Goal: Information Seeking & Learning: Learn about a topic

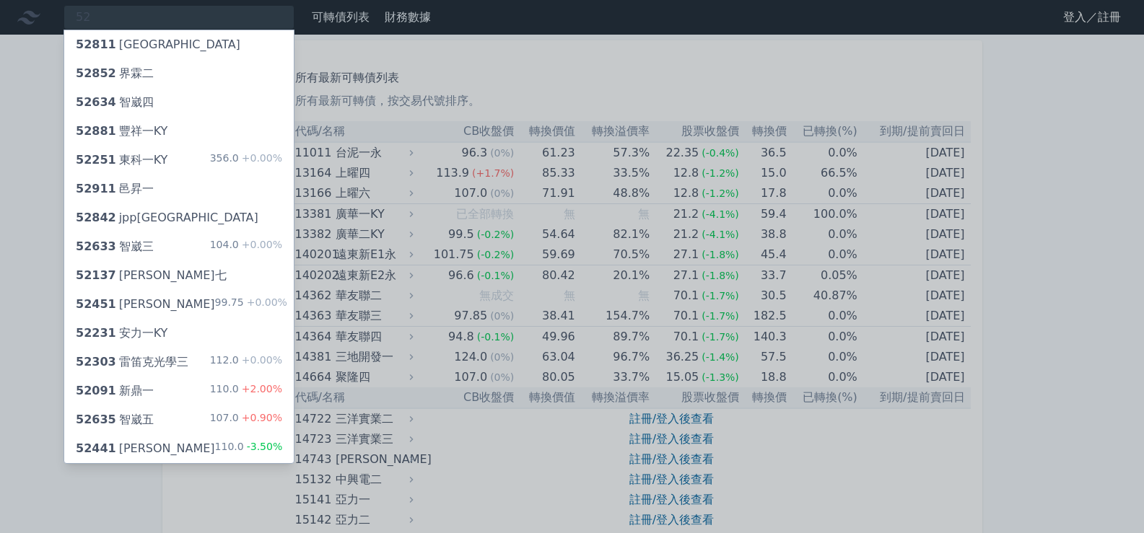
type input "5"
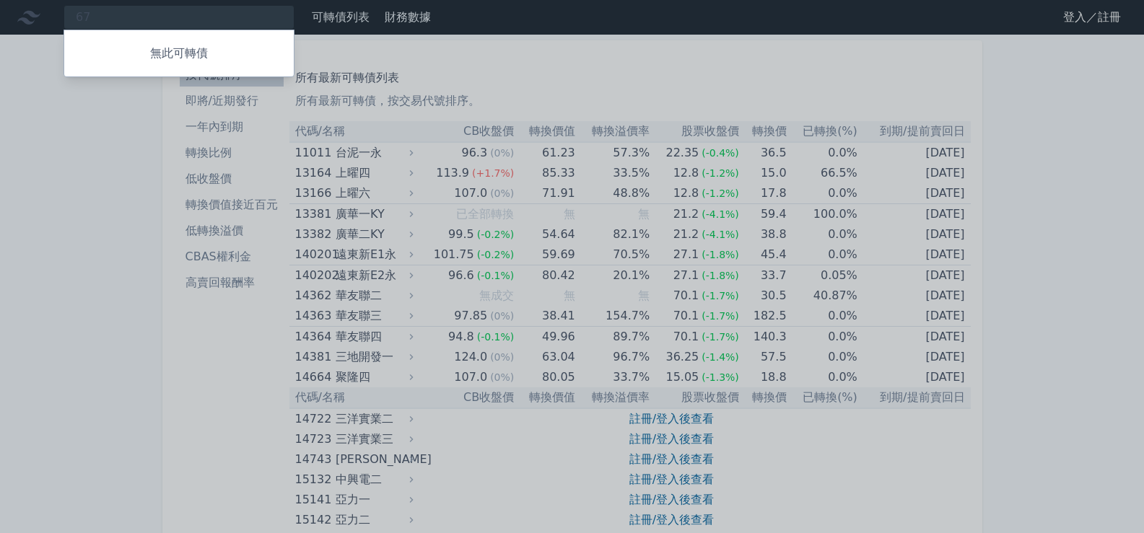
type input "6"
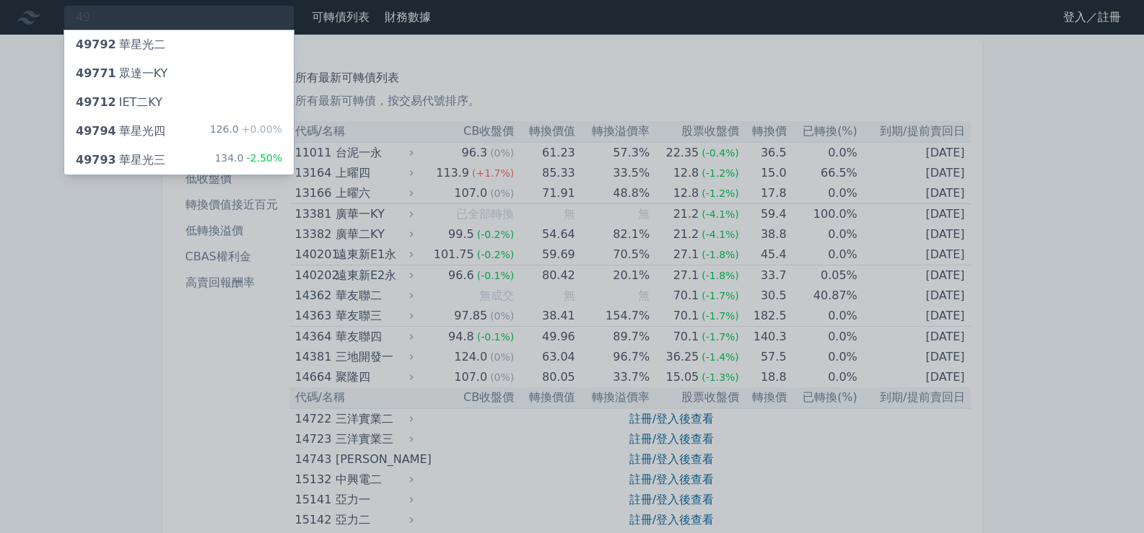
type input "4"
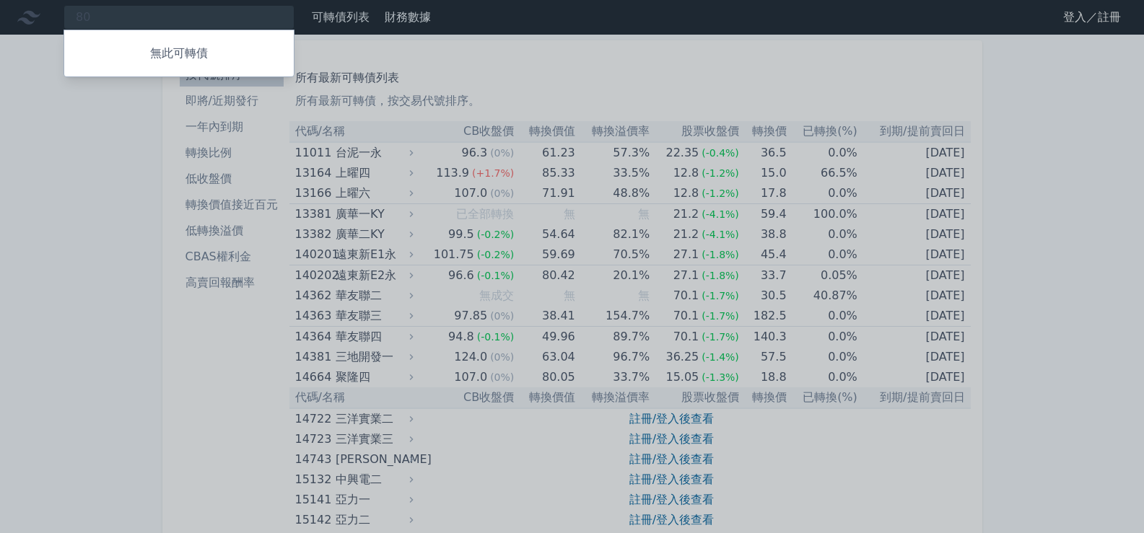
type input "8"
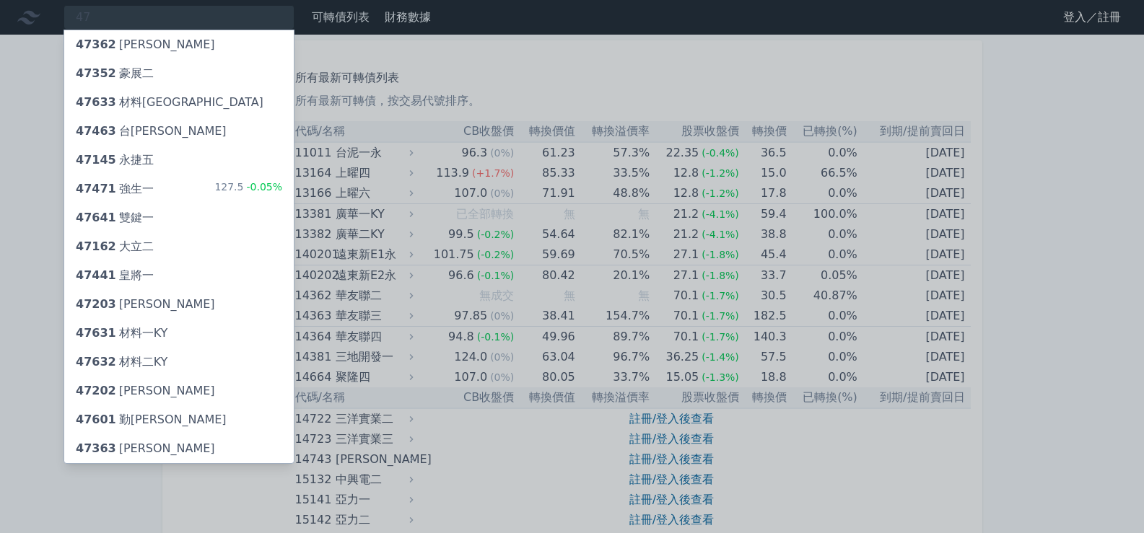
type input "4"
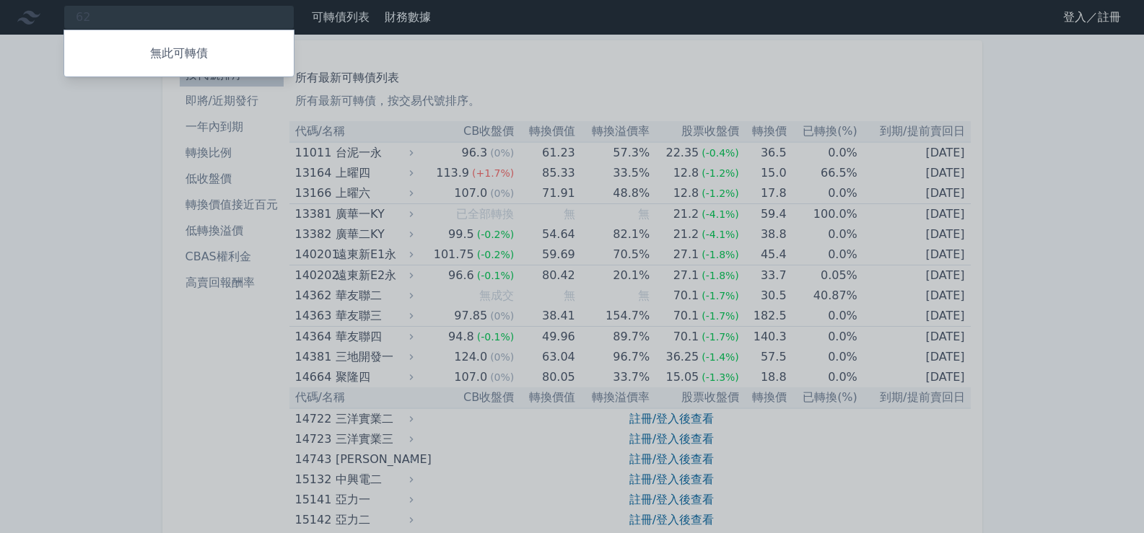
type input "6"
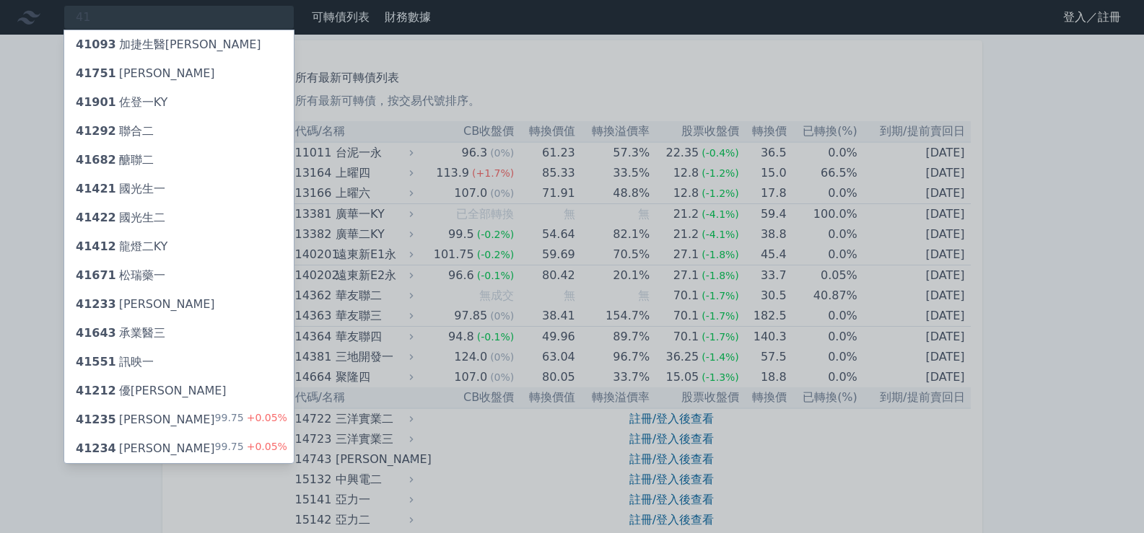
type input "4"
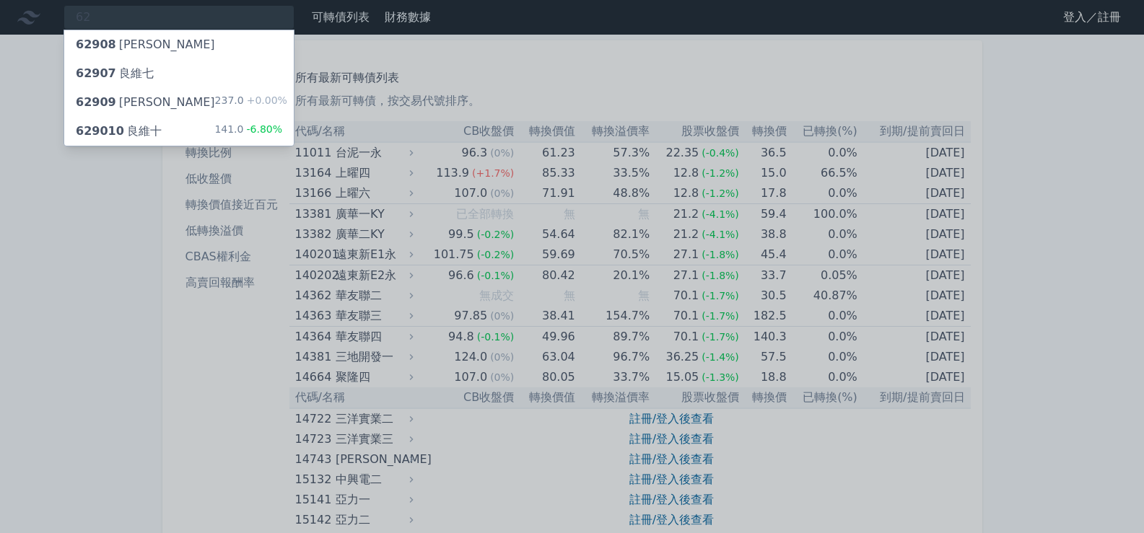
type input "6"
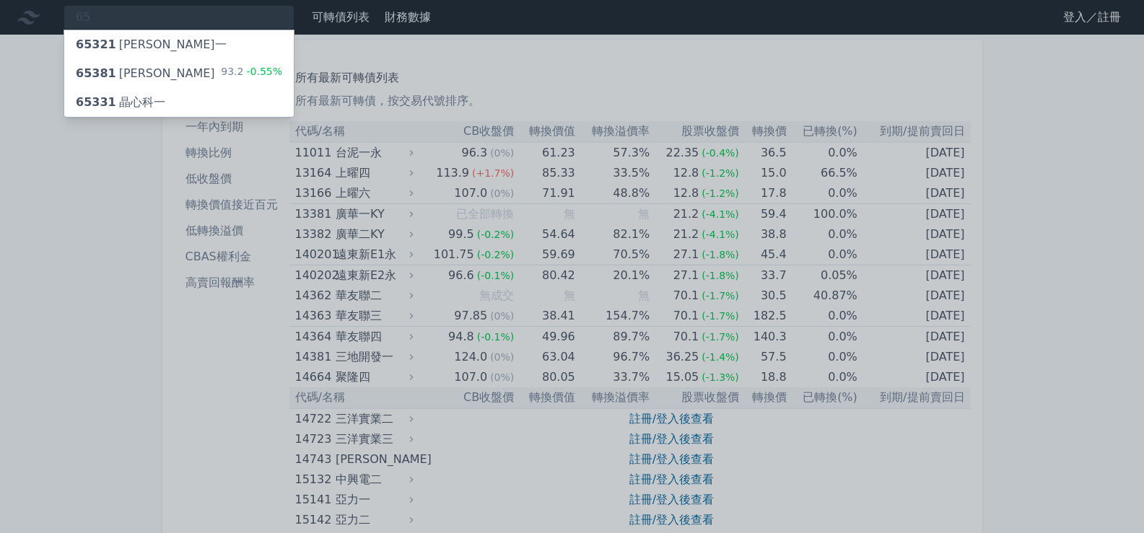
type input "6"
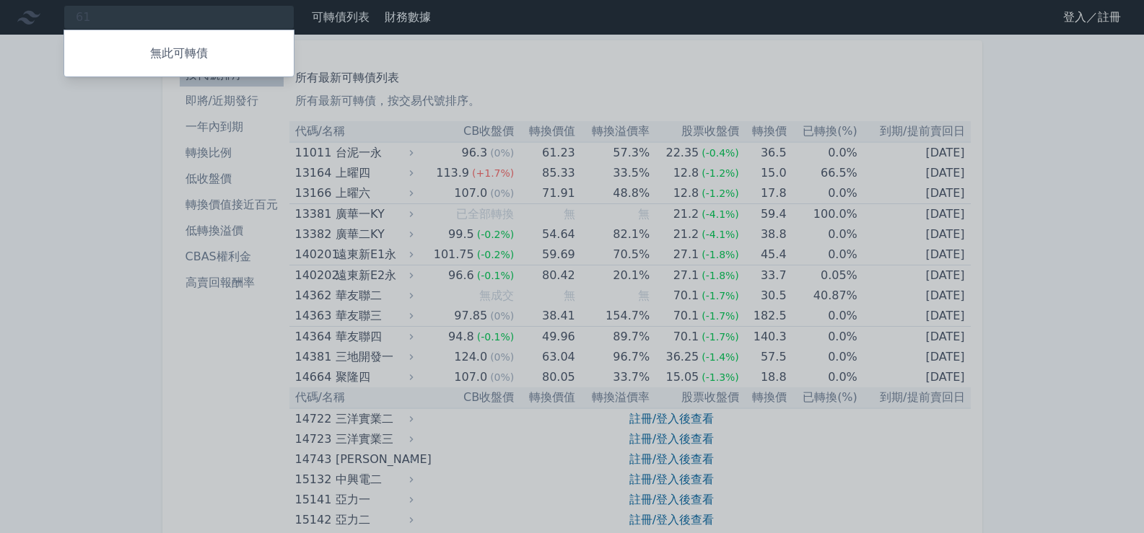
type input "6"
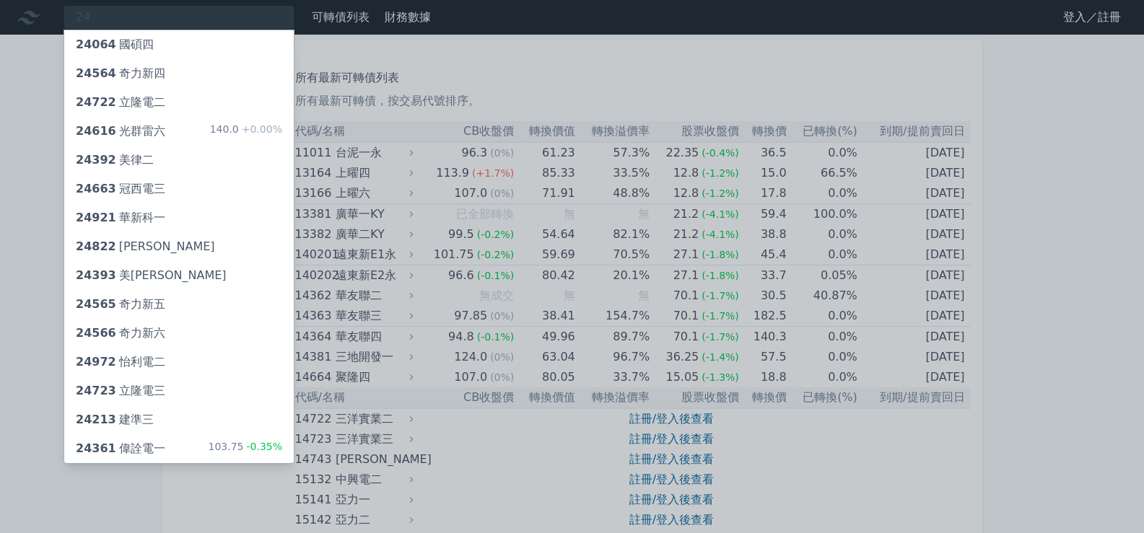
type input "2"
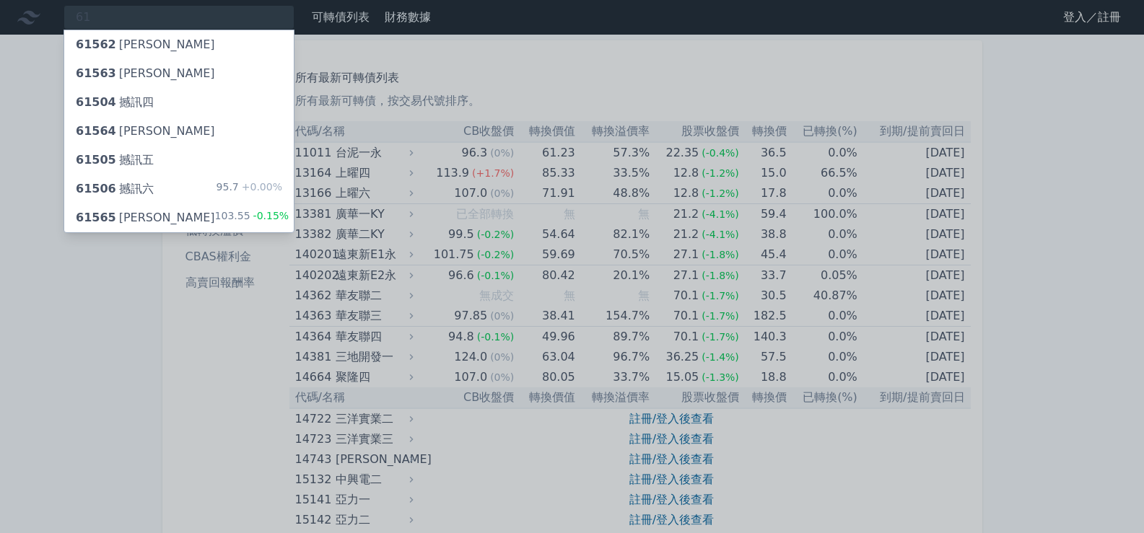
type input "6"
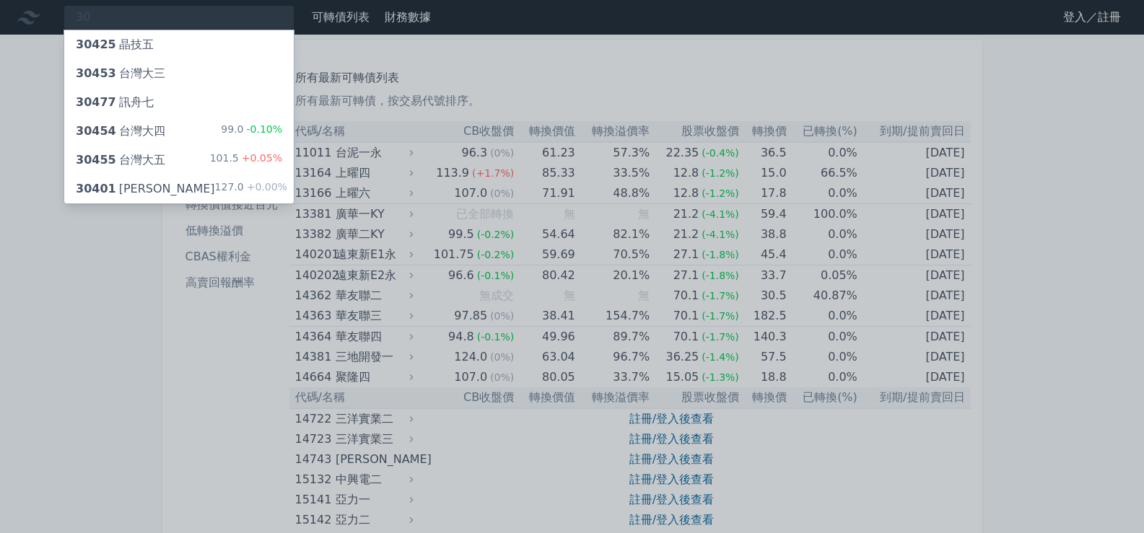
type input "3"
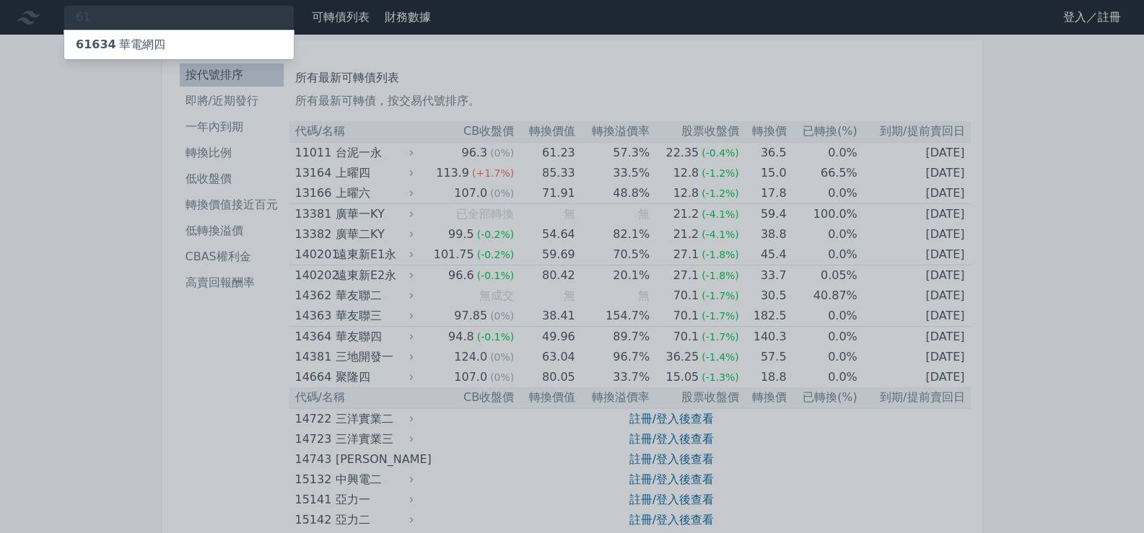
type input "6"
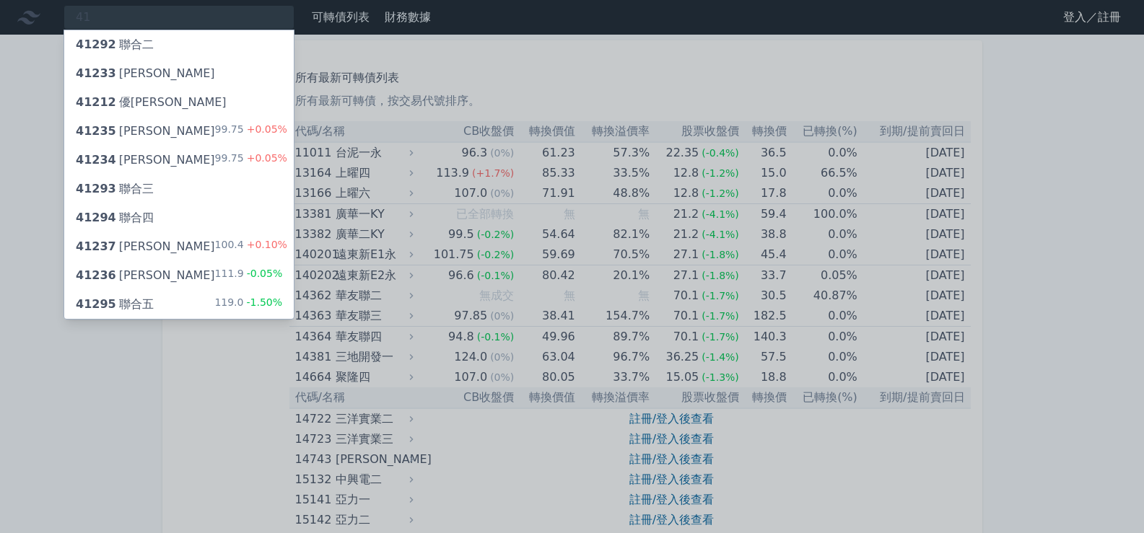
type input "4"
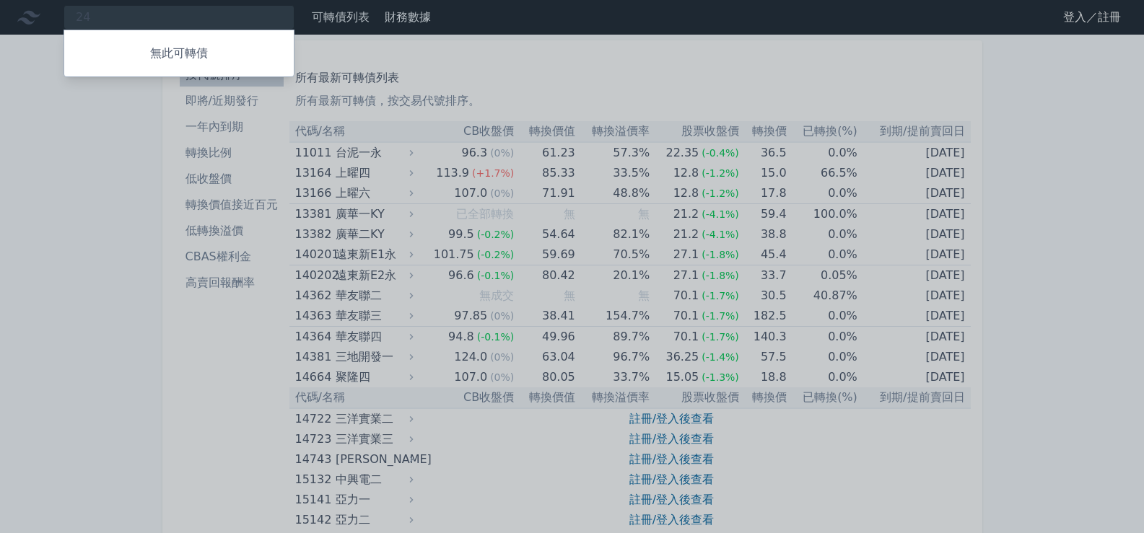
type input "2"
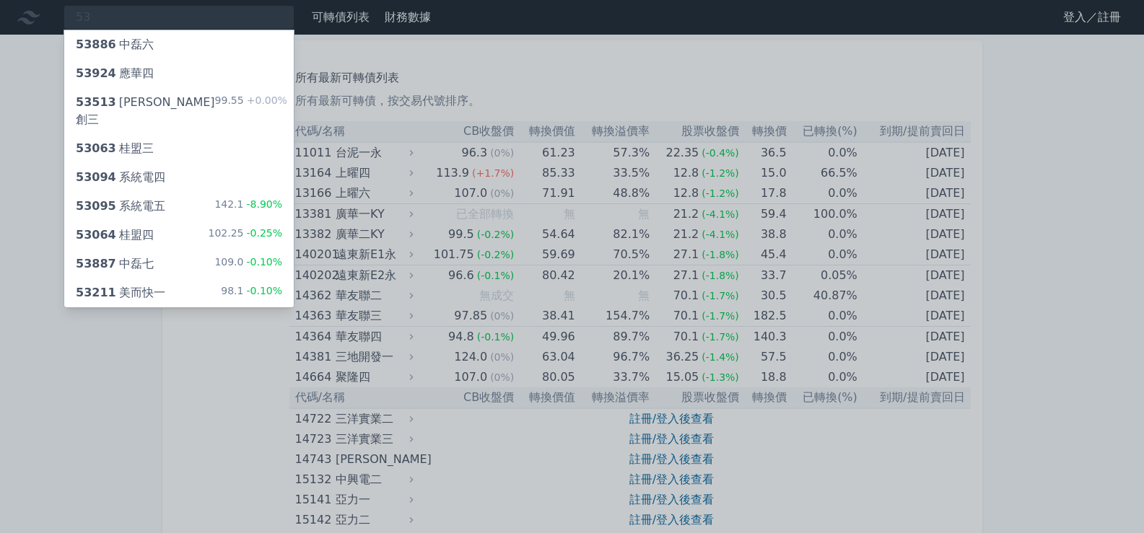
type input "5"
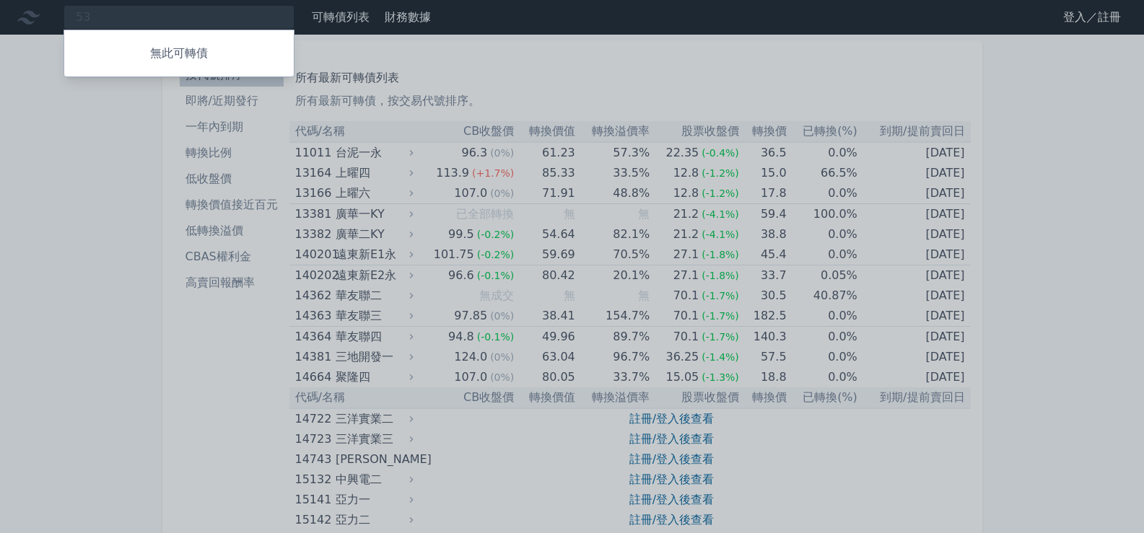
type input "5"
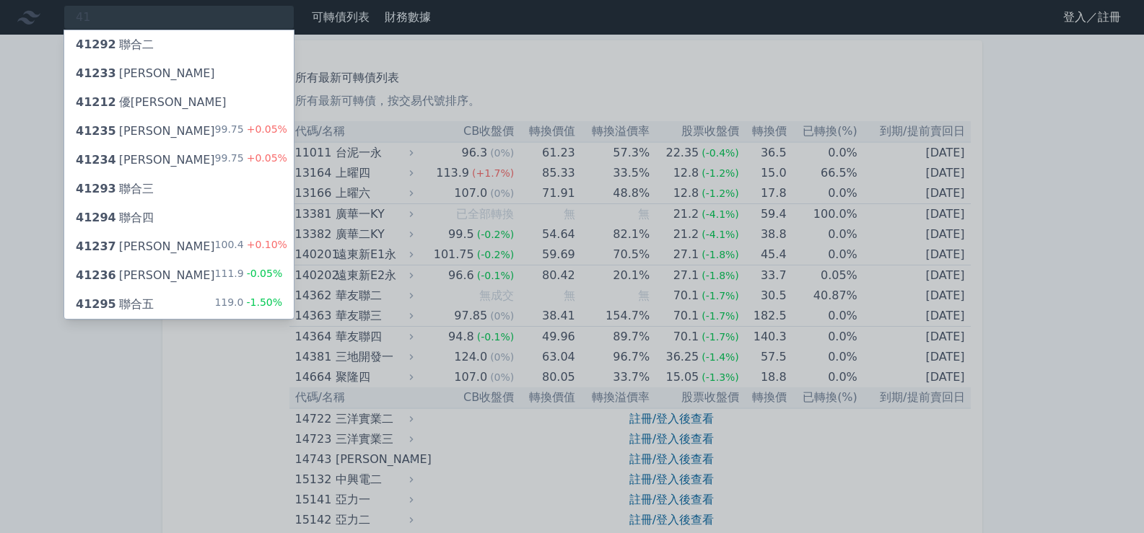
type input "4"
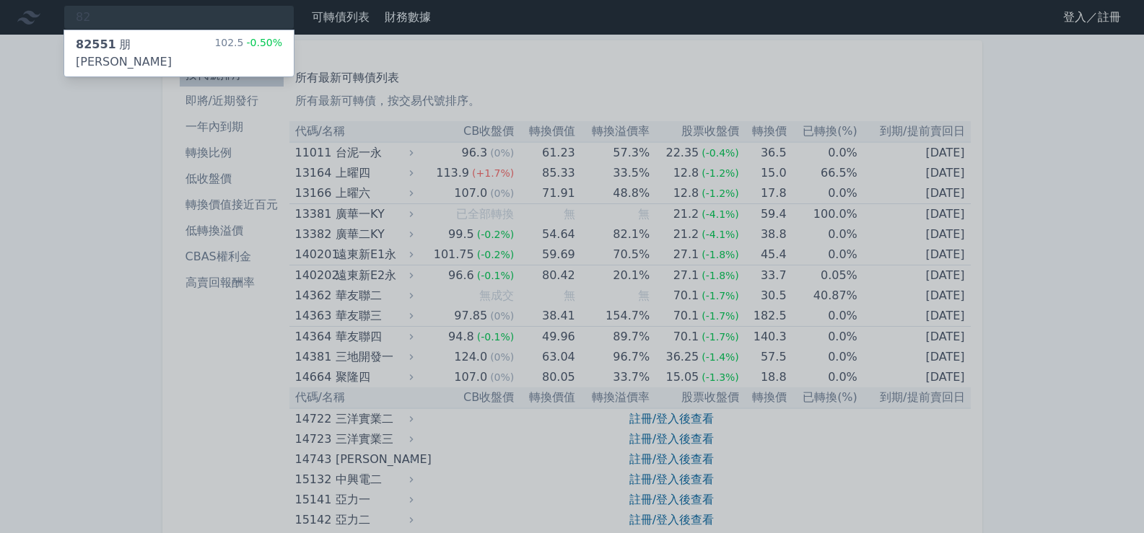
type input "8"
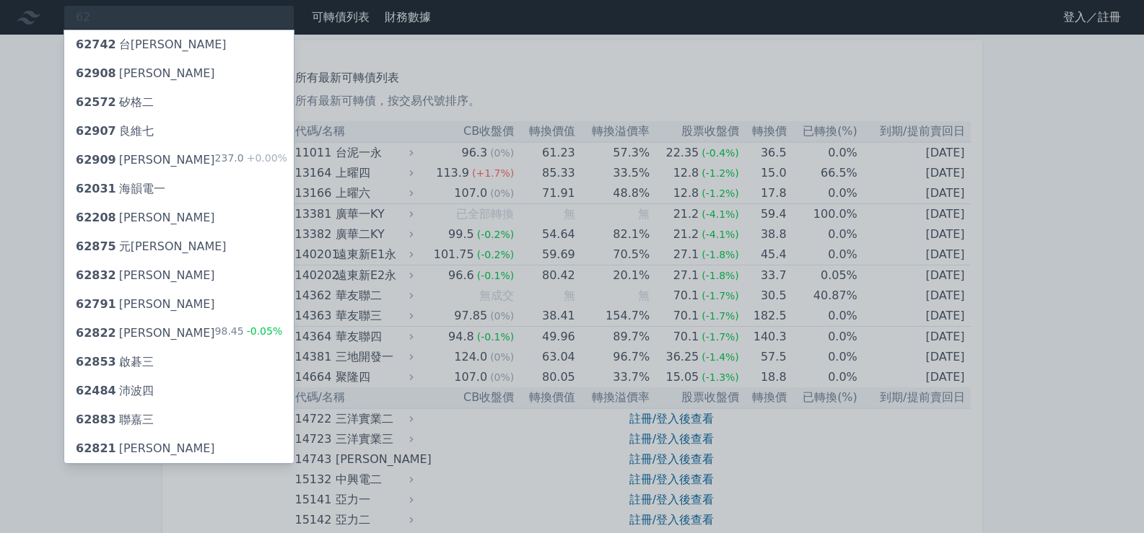
type input "6"
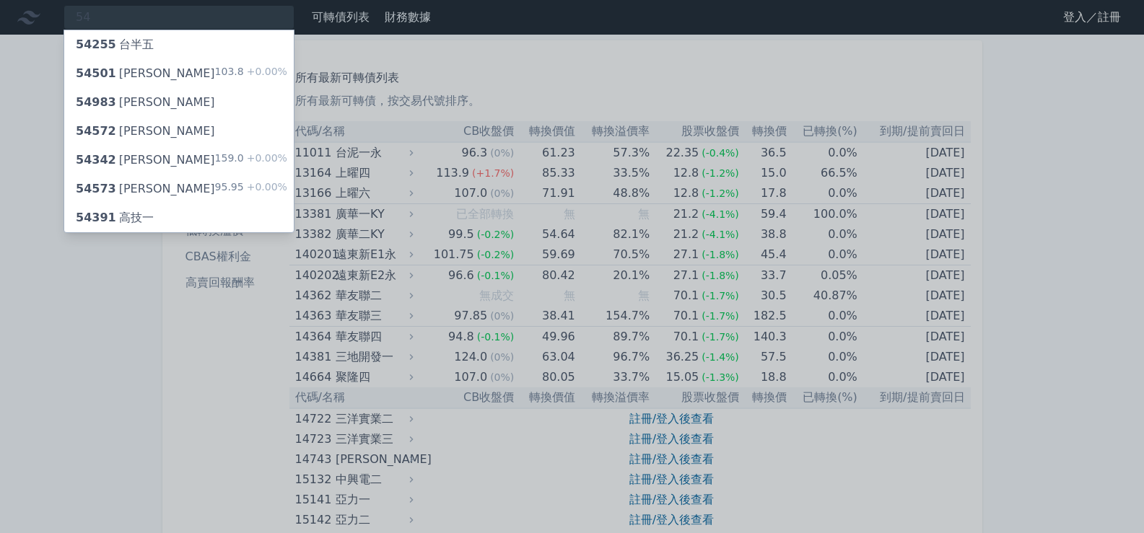
type input "5"
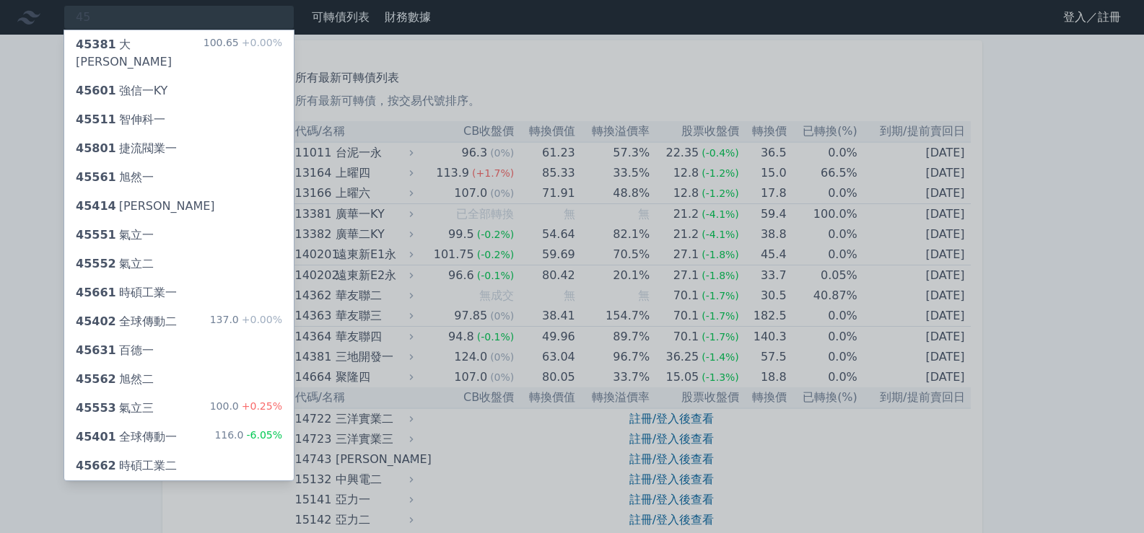
type input "4"
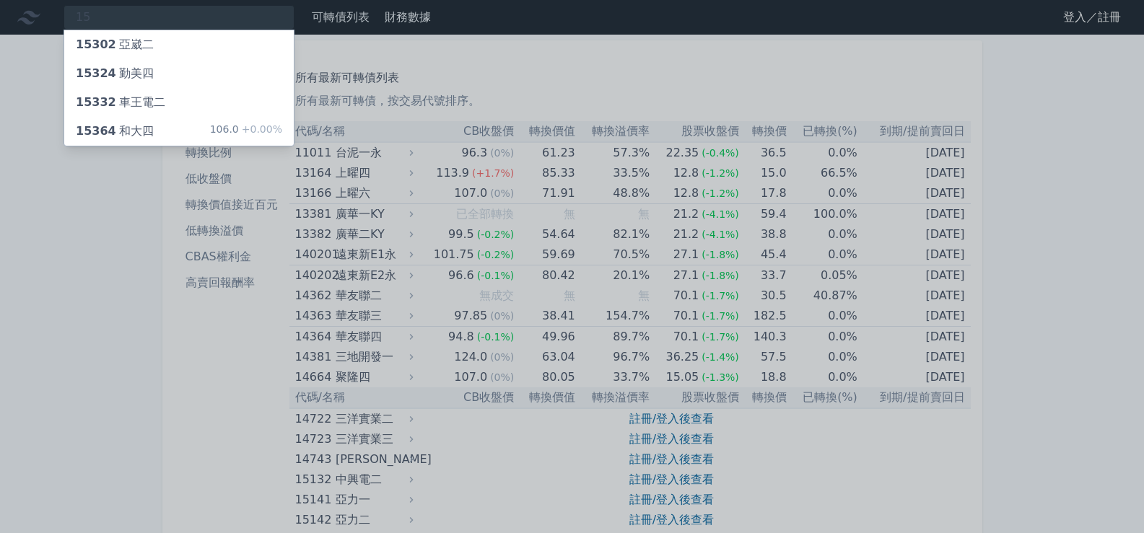
type input "1"
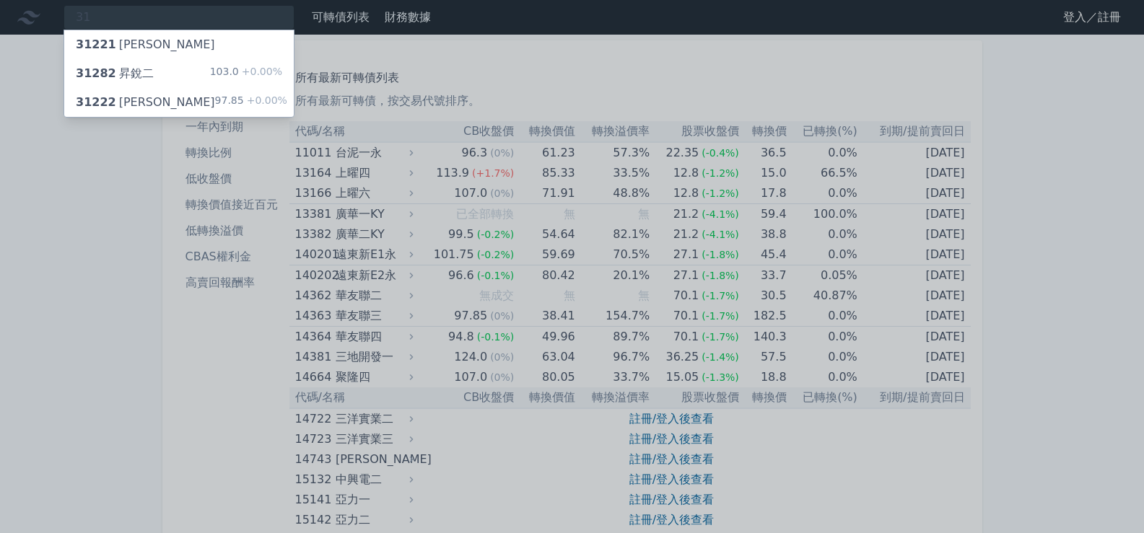
type input "3"
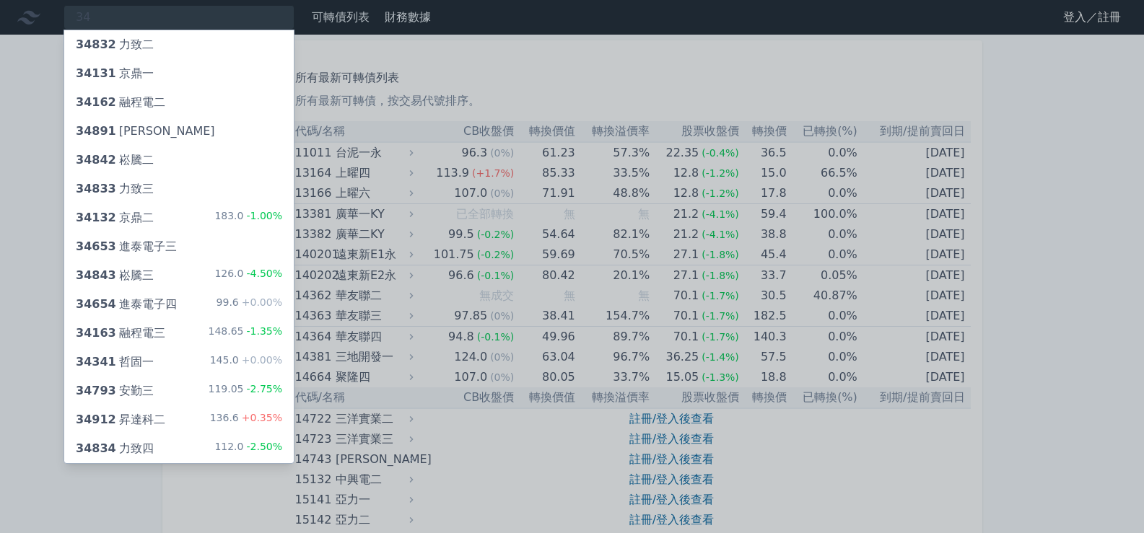
type input "3"
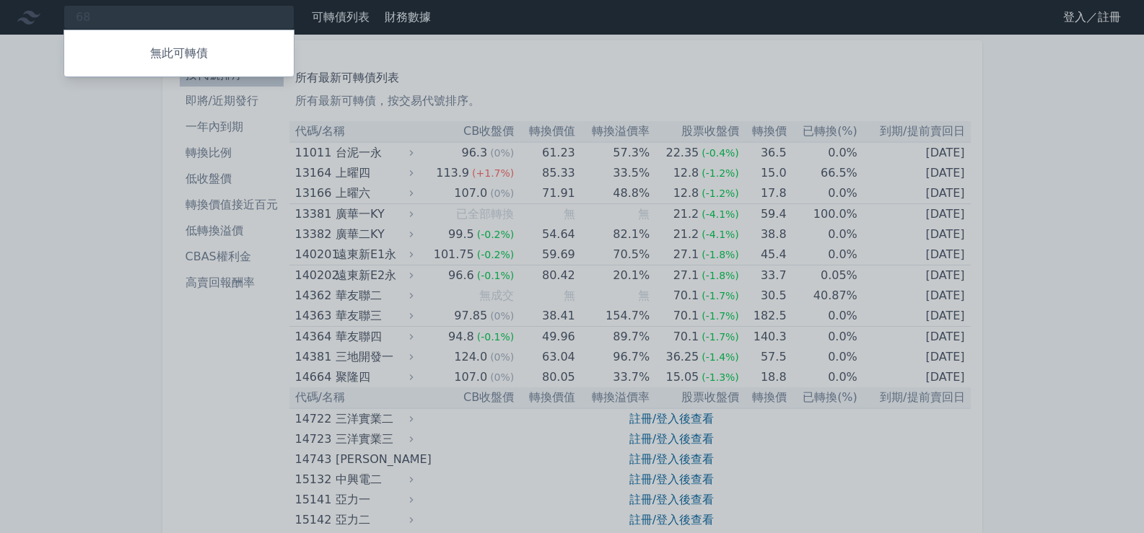
type input "6"
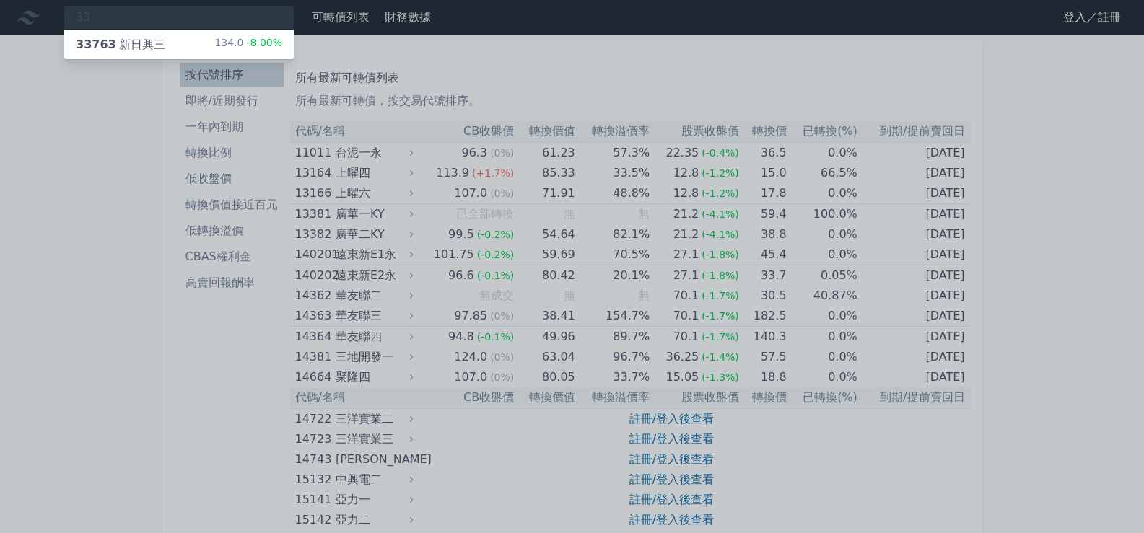
type input "3"
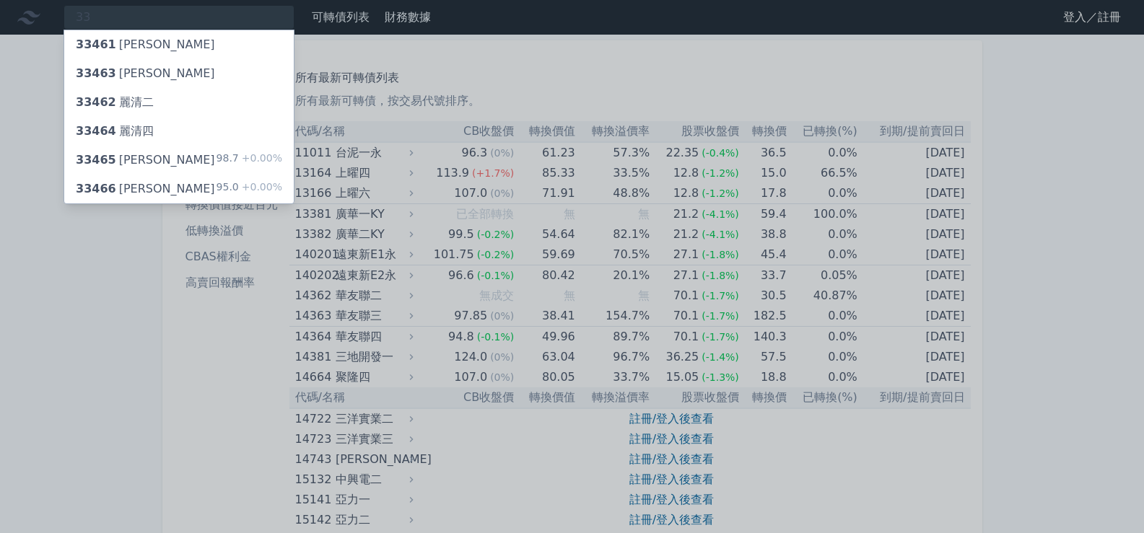
type input "3"
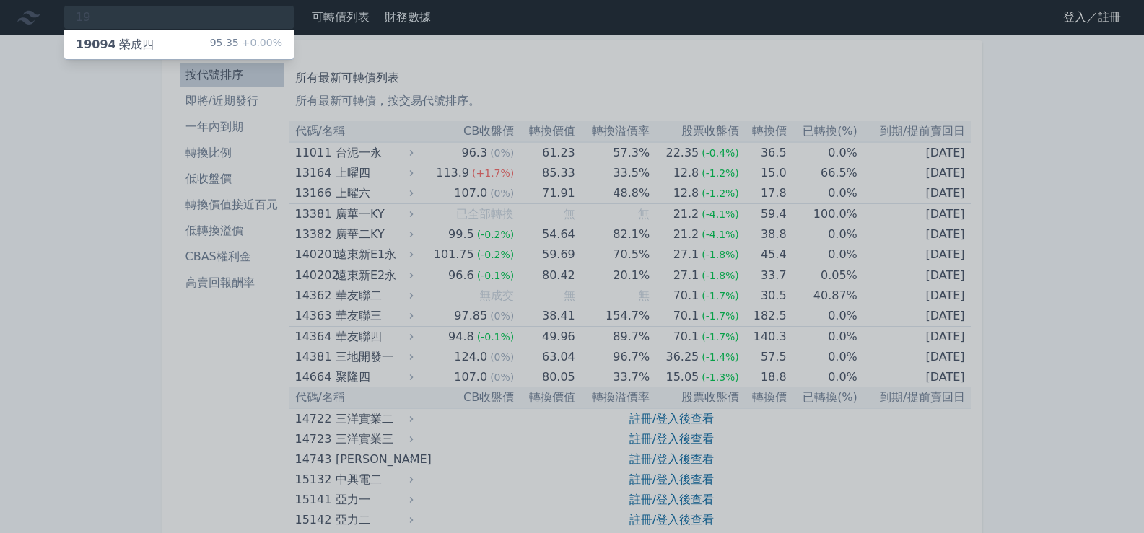
type input "1"
type input "5"
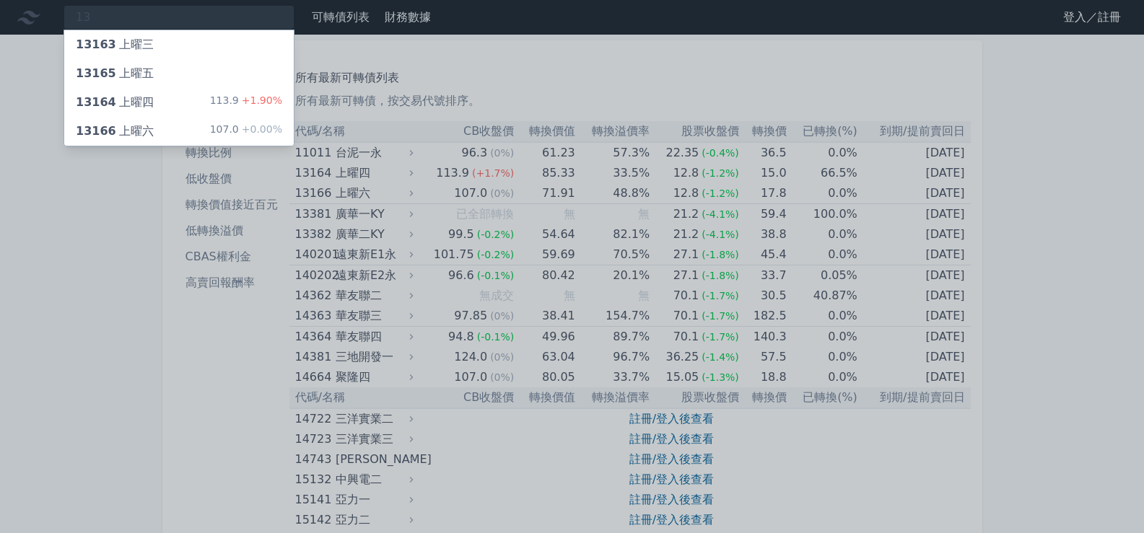
type input "1"
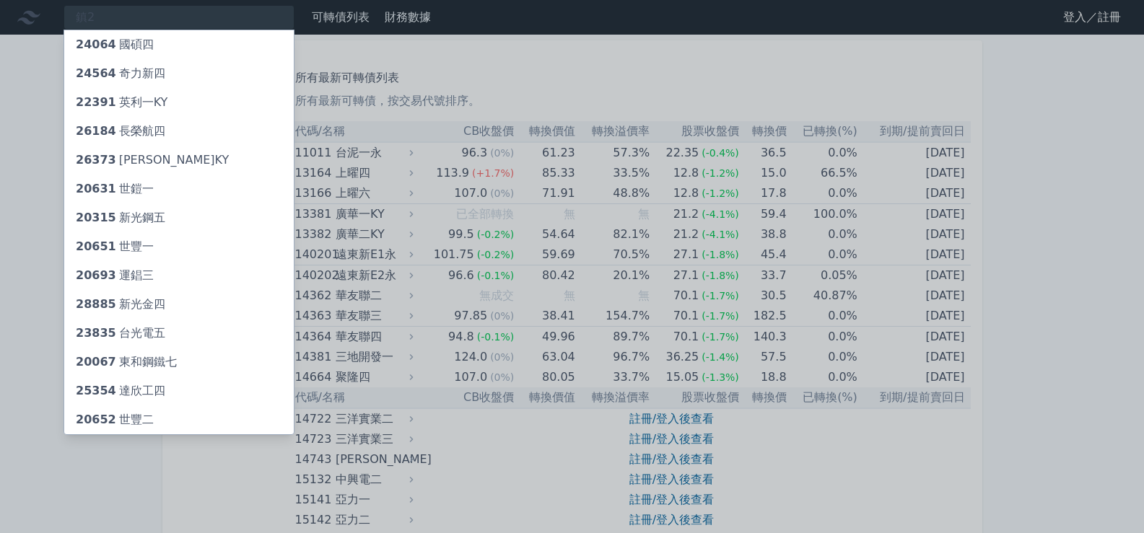
type input "2"
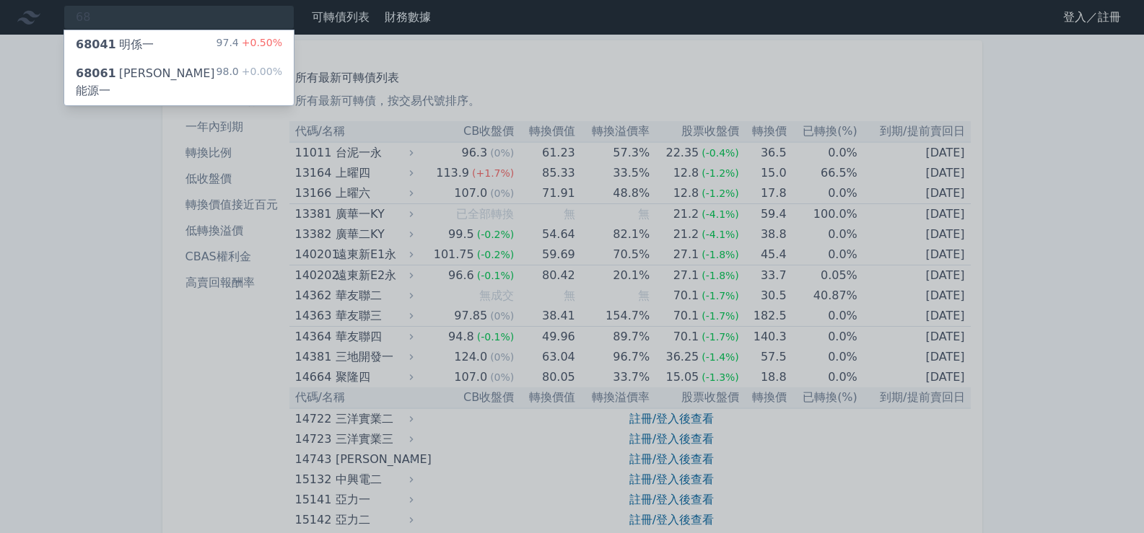
type input "6"
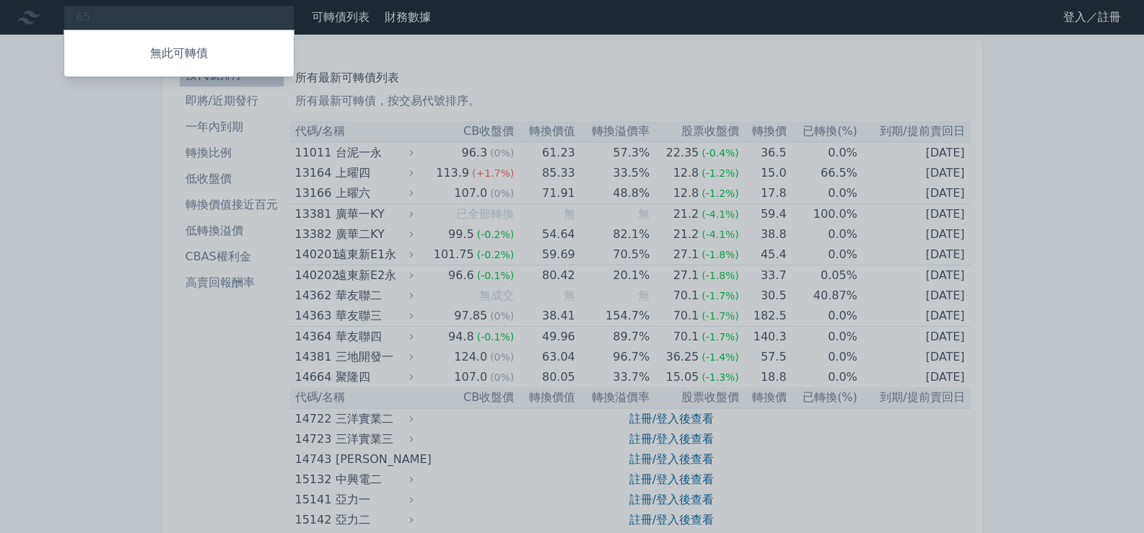
type input "6"
type input "2"
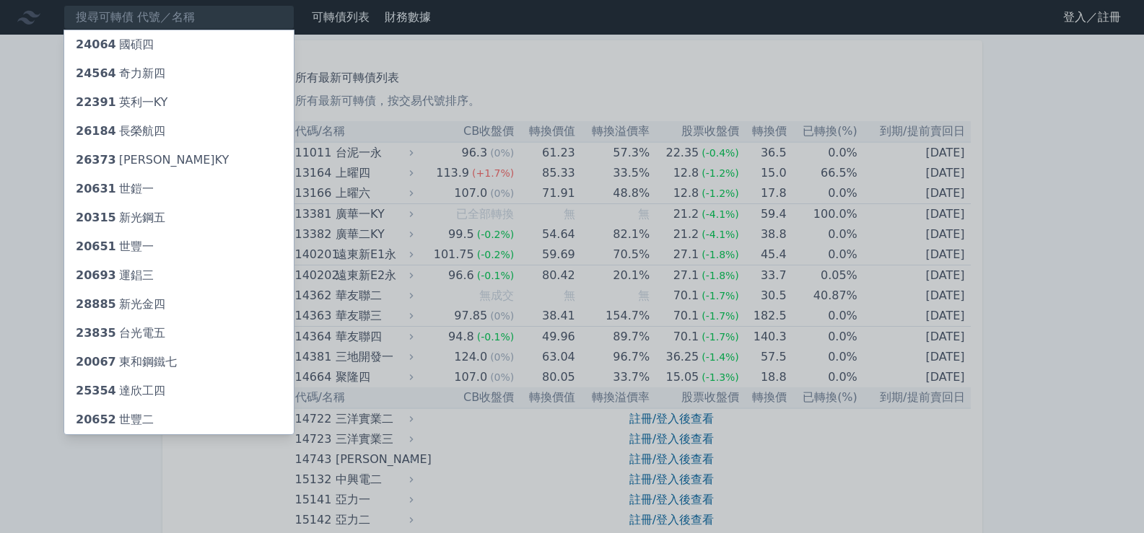
click at [271, 17] on div at bounding box center [572, 266] width 1144 height 533
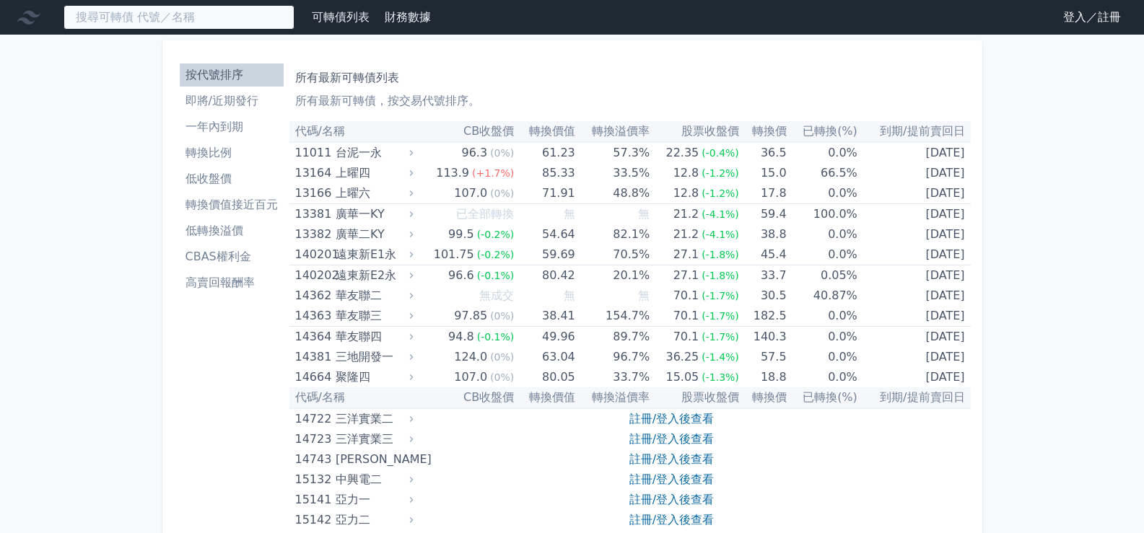
click at [271, 17] on input at bounding box center [179, 17] width 231 height 25
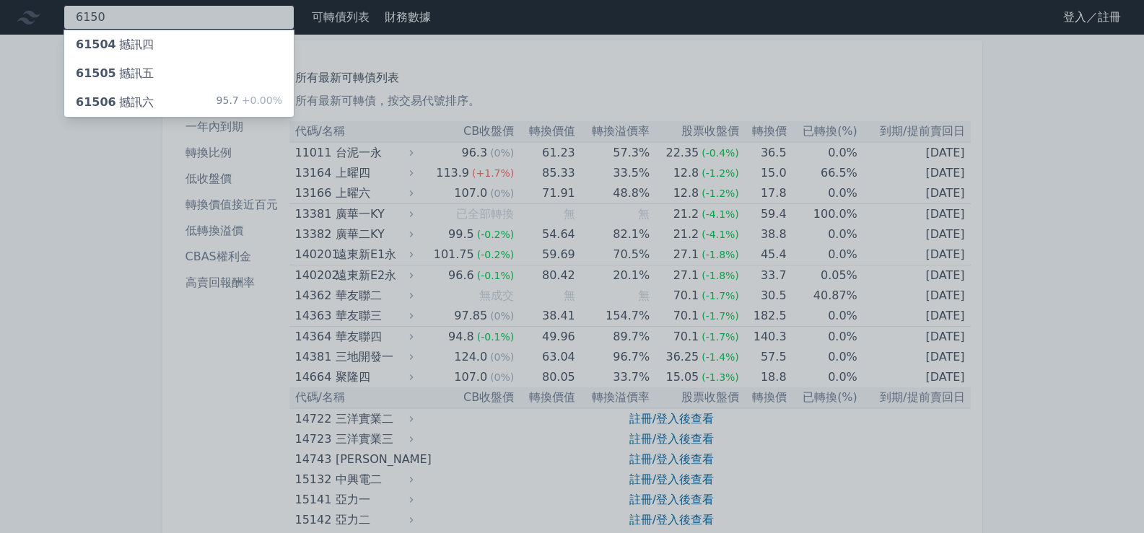
type input "6150"
click at [201, 93] on div "61506 撼訊六 95.7 +0.00%" at bounding box center [179, 102] width 230 height 29
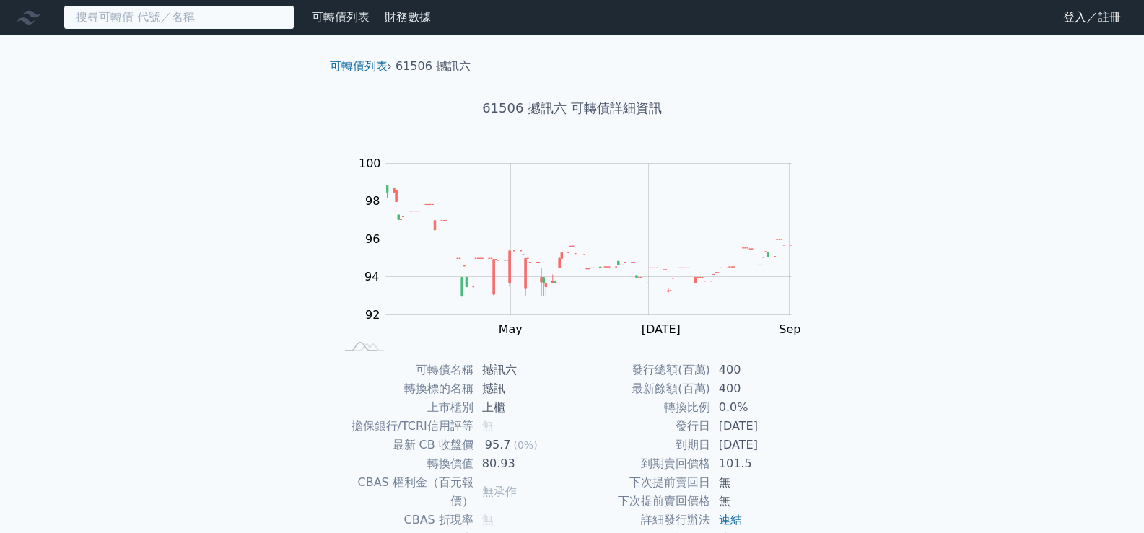
click at [214, 19] on input at bounding box center [179, 17] width 231 height 25
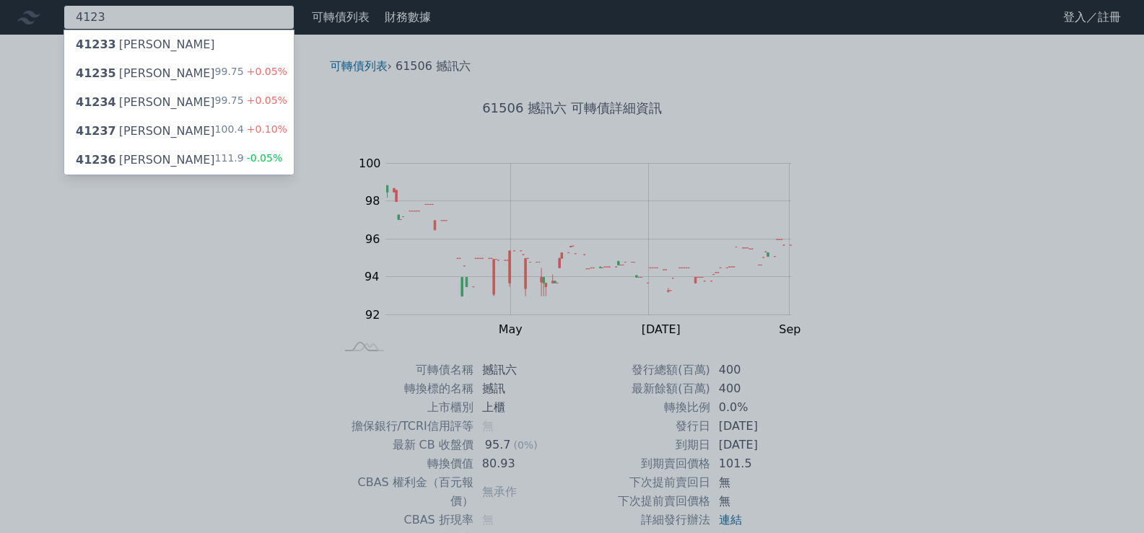
type input "4123"
click at [185, 78] on div "41235 晟德五 99.75 +0.05%" at bounding box center [179, 73] width 230 height 29
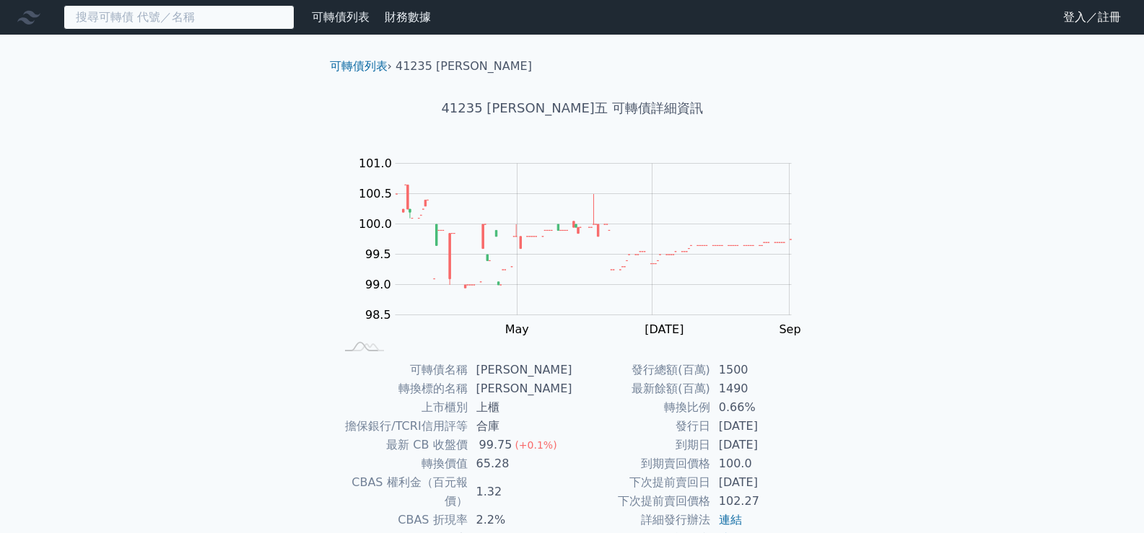
click at [217, 18] on input at bounding box center [179, 17] width 231 height 25
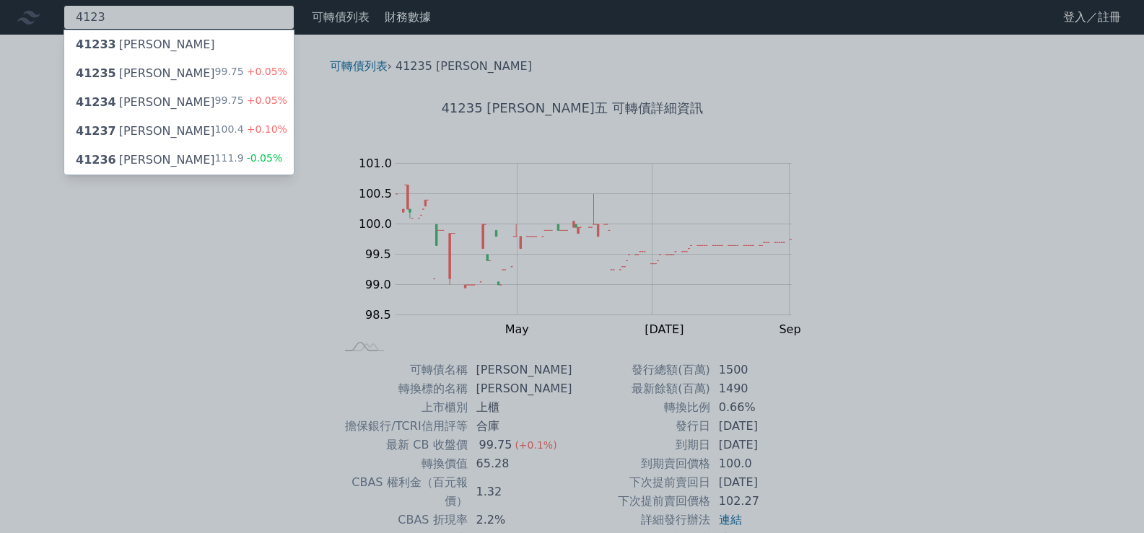
type input "4123"
click at [144, 96] on div "41234 晟德四" at bounding box center [145, 102] width 139 height 17
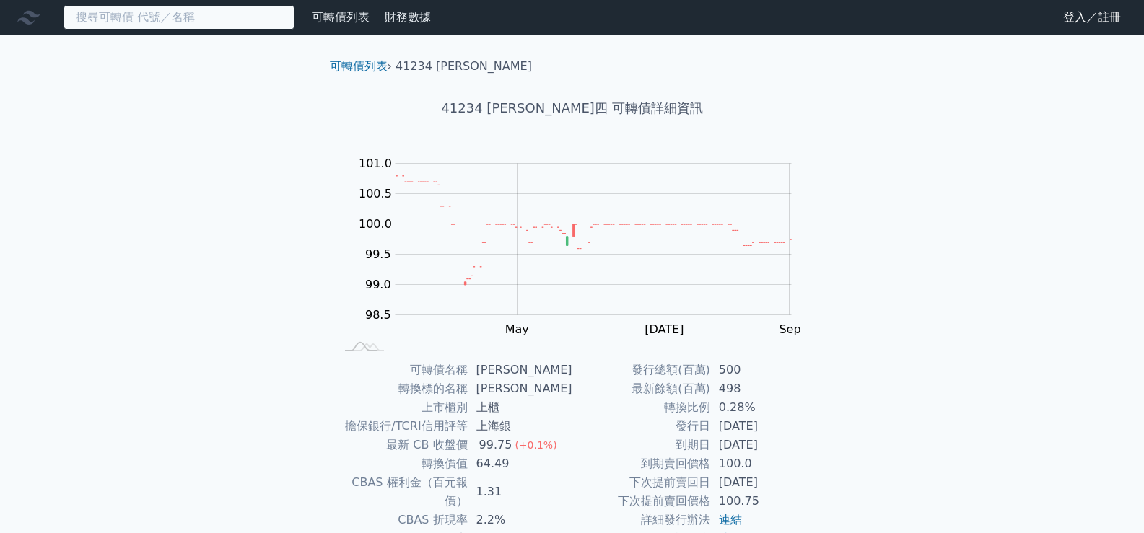
click at [204, 19] on input at bounding box center [179, 17] width 231 height 25
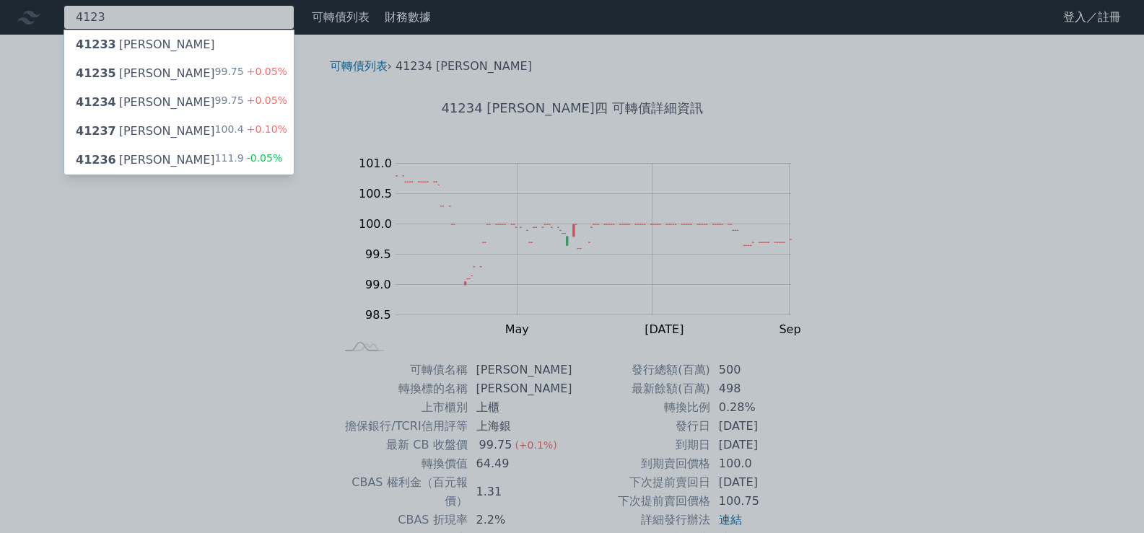
type input "4123"
click at [134, 154] on div "41236 晟德六" at bounding box center [145, 160] width 139 height 17
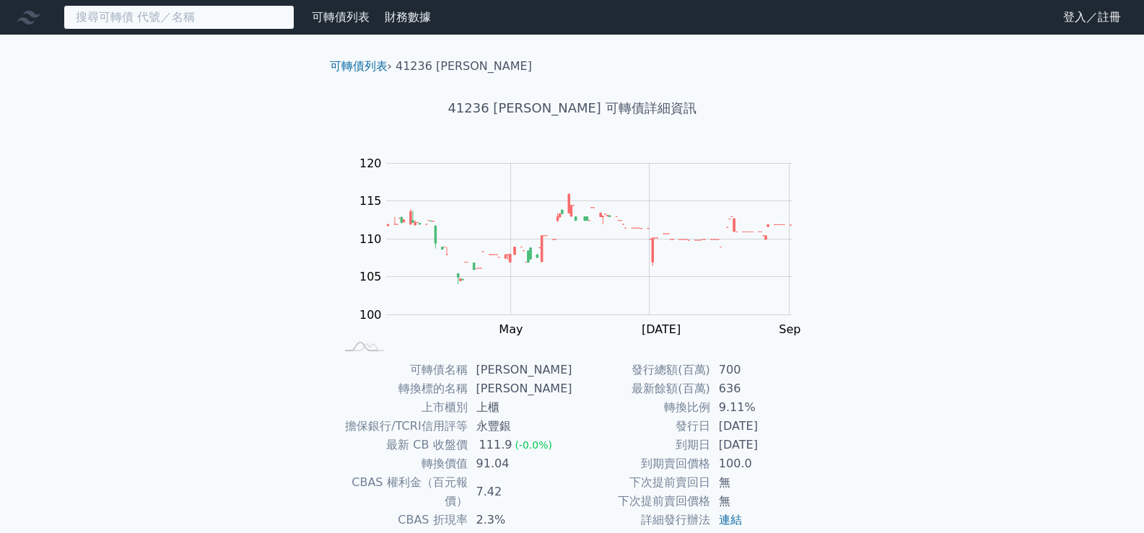
click at [140, 8] on input at bounding box center [179, 17] width 231 height 25
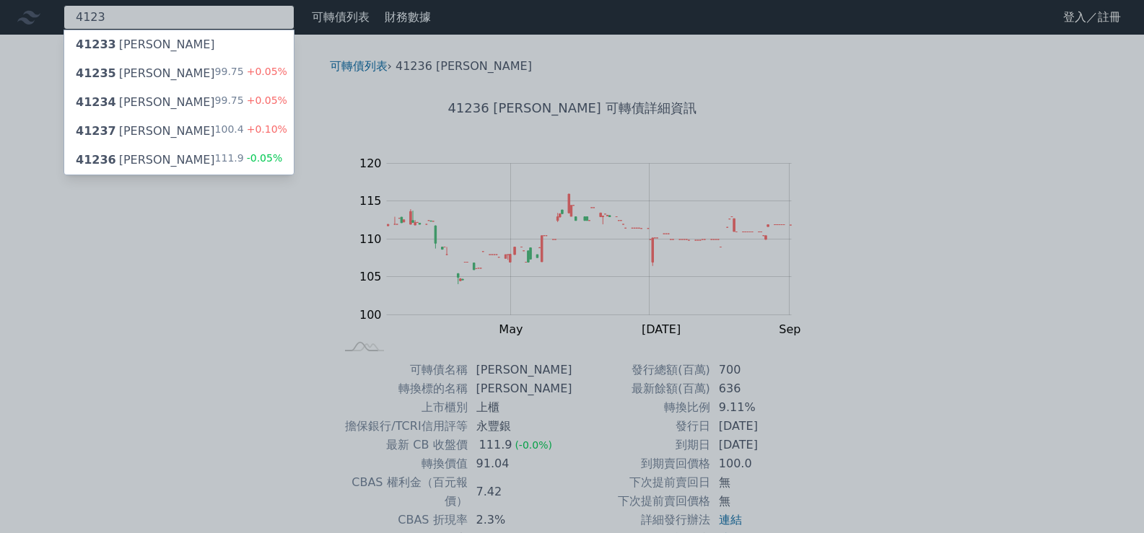
type input "4123"
click at [146, 123] on div "41237 晟德七" at bounding box center [145, 131] width 139 height 17
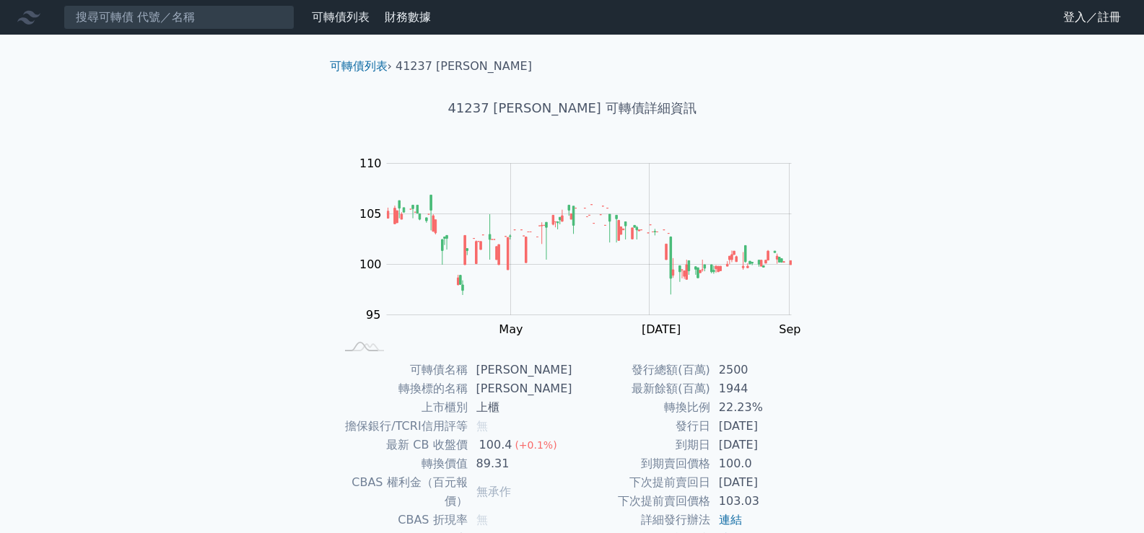
click at [149, 37] on div "可轉債列表 財務數據 可轉債列表 財務數據 登入／註冊 登入／註冊 可轉債列表 › 41237 晟德七 41237 晟德七 可轉債詳細資訊 Zoom Out …" at bounding box center [572, 343] width 1144 height 687
click at [154, 22] on input at bounding box center [179, 17] width 231 height 25
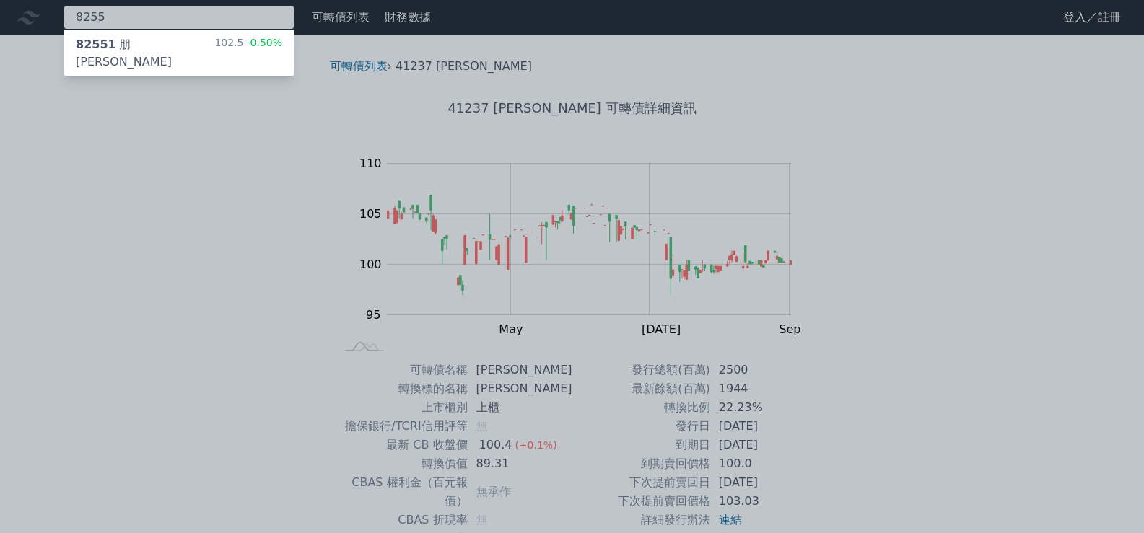
type input "8255"
click at [160, 49] on div "82551 朋程一 102.5 -0.50%" at bounding box center [179, 53] width 230 height 46
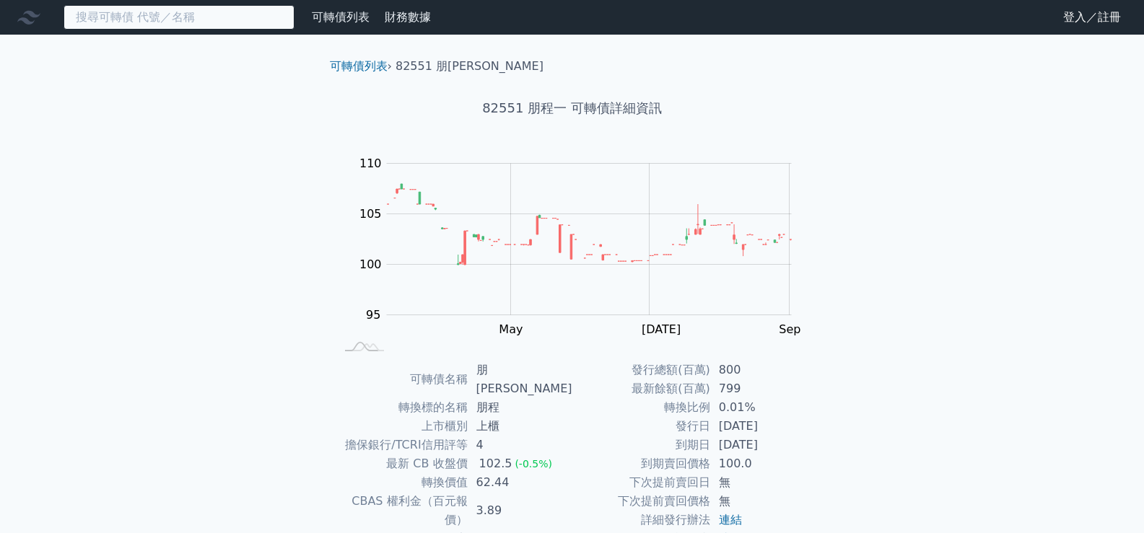
click at [260, 14] on input at bounding box center [179, 17] width 231 height 25
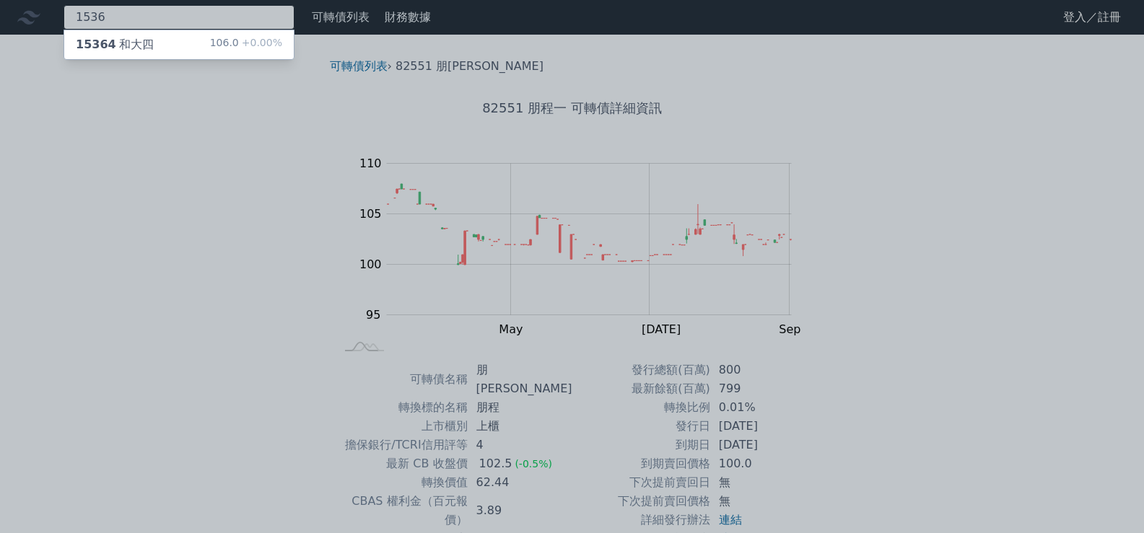
type input "1536"
click at [196, 42] on div "15364 和大四 106.0 +0.00%" at bounding box center [179, 44] width 230 height 29
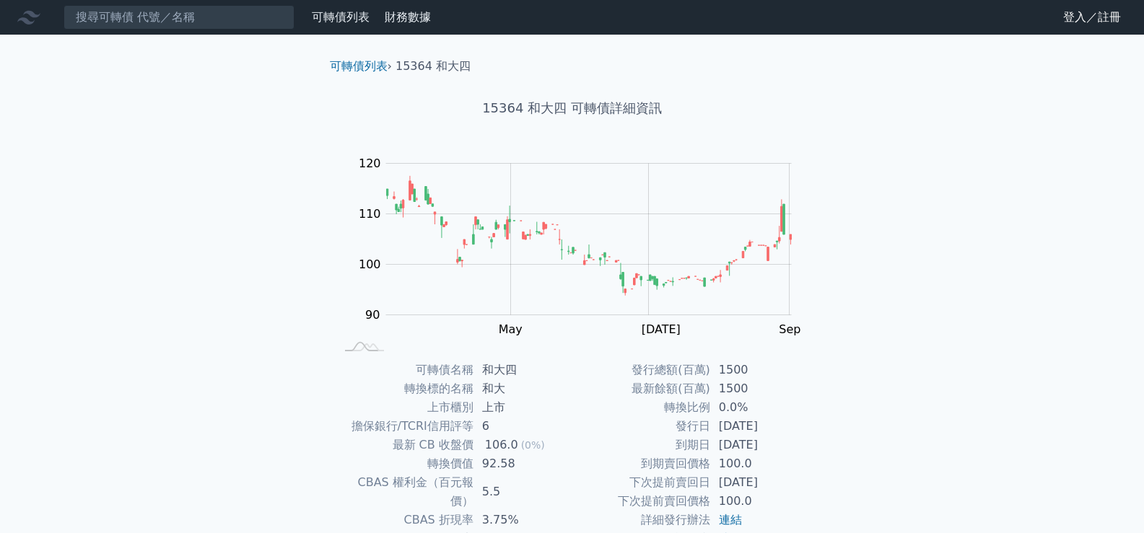
click at [197, 30] on nav "可轉債列表 財務數據 可轉債列表 財務數據 登入／註冊 登入／註冊" at bounding box center [572, 17] width 1144 height 35
click at [200, 22] on input at bounding box center [179, 17] width 231 height 25
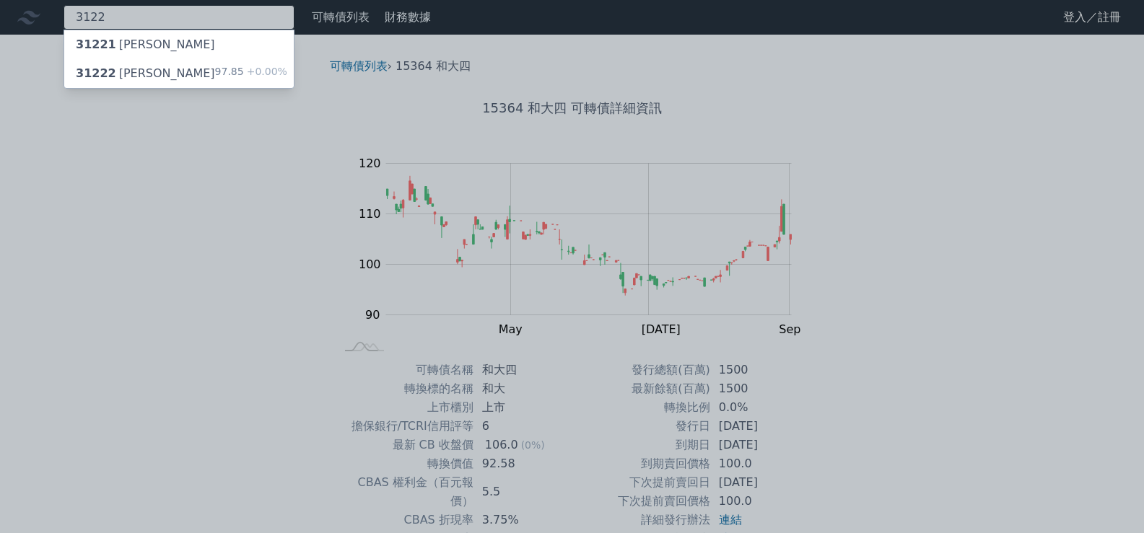
type input "3122"
click at [174, 66] on div "31222 笙泉二 97.85 +0.00%" at bounding box center [179, 73] width 230 height 29
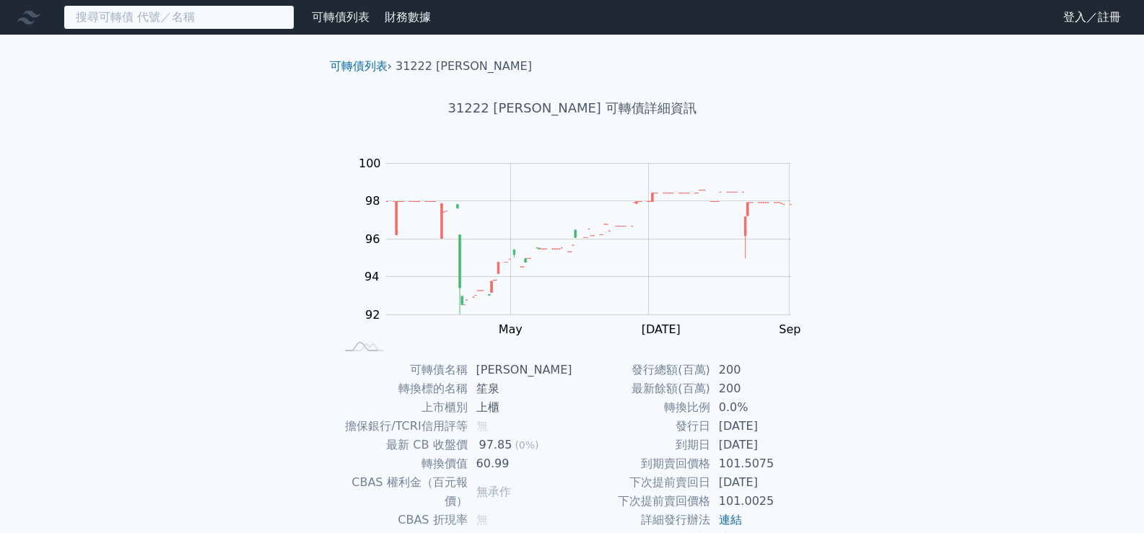
click at [212, 20] on input at bounding box center [179, 17] width 231 height 25
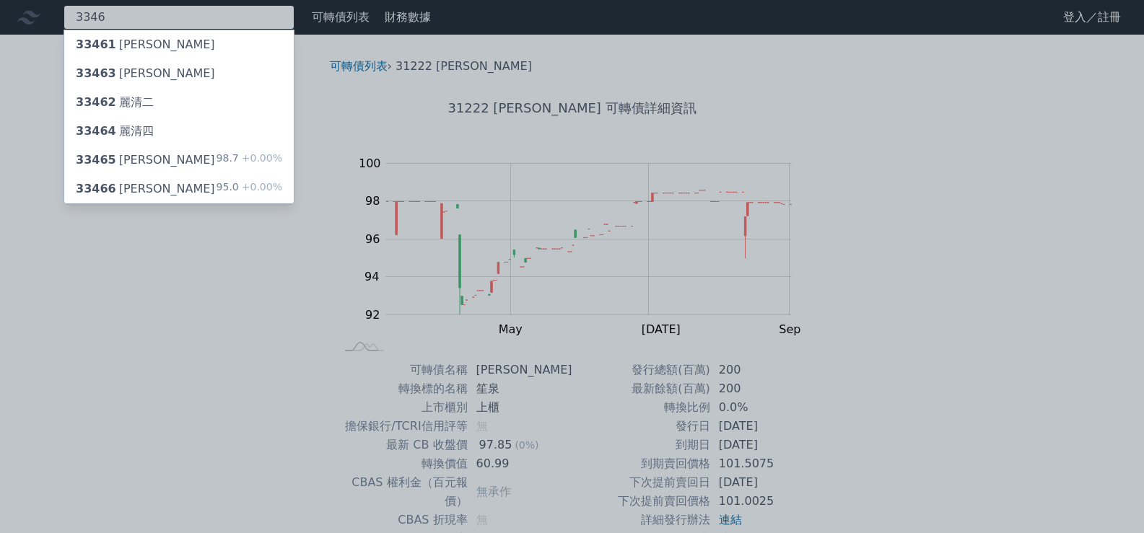
type input "3346"
click at [186, 153] on div "33465 麗清五 98.7 +0.00%" at bounding box center [179, 160] width 230 height 29
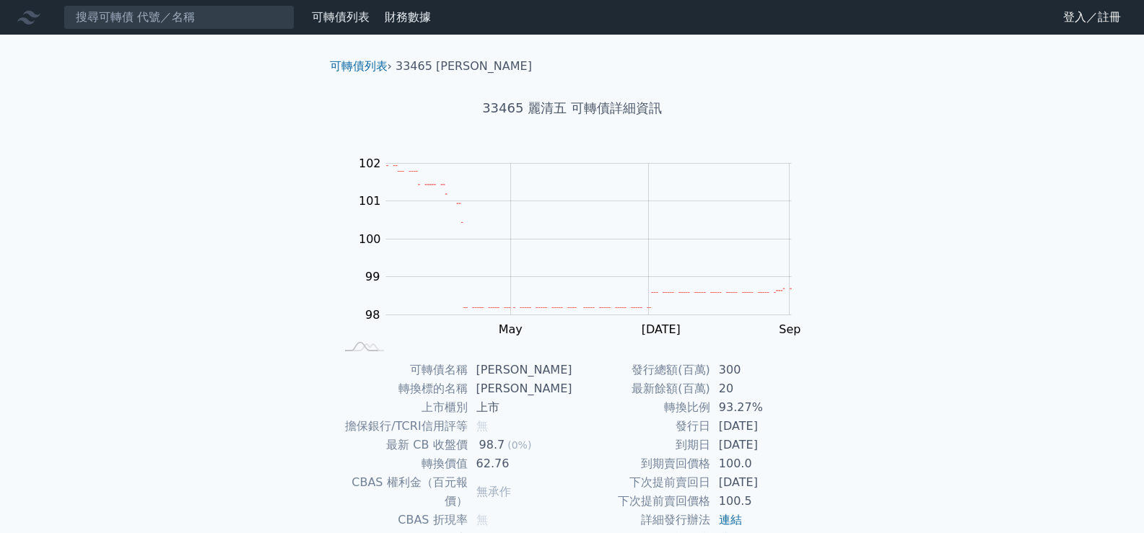
click at [134, 31] on nav "可轉債列表 財務數據 可轉債列表 財務數據 登入／註冊 登入／註冊" at bounding box center [572, 17] width 1144 height 35
click at [142, 15] on input at bounding box center [179, 17] width 231 height 25
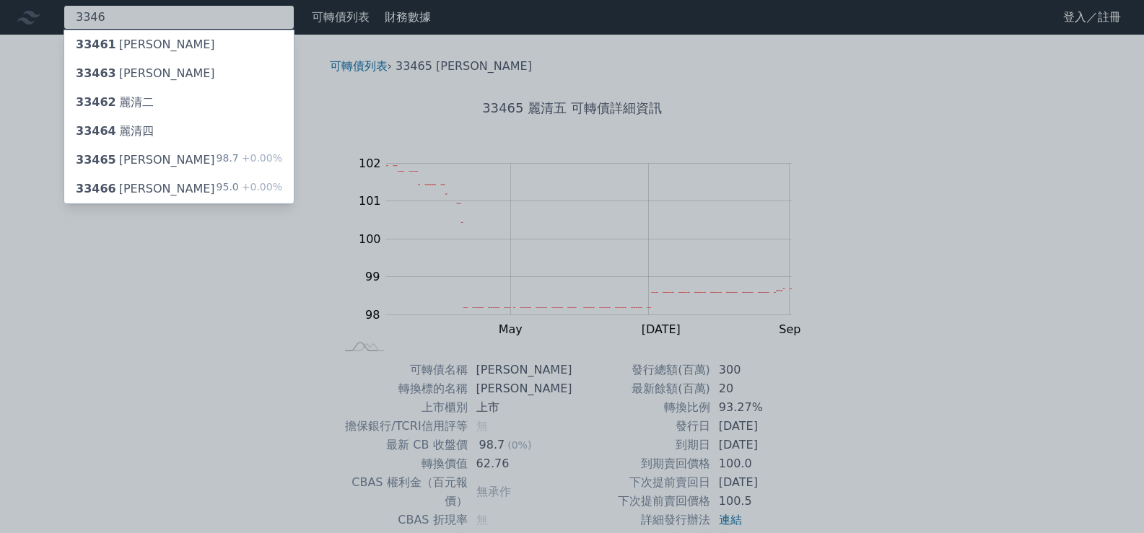
type input "3346"
click at [141, 186] on div "33466 麗清六" at bounding box center [145, 188] width 139 height 17
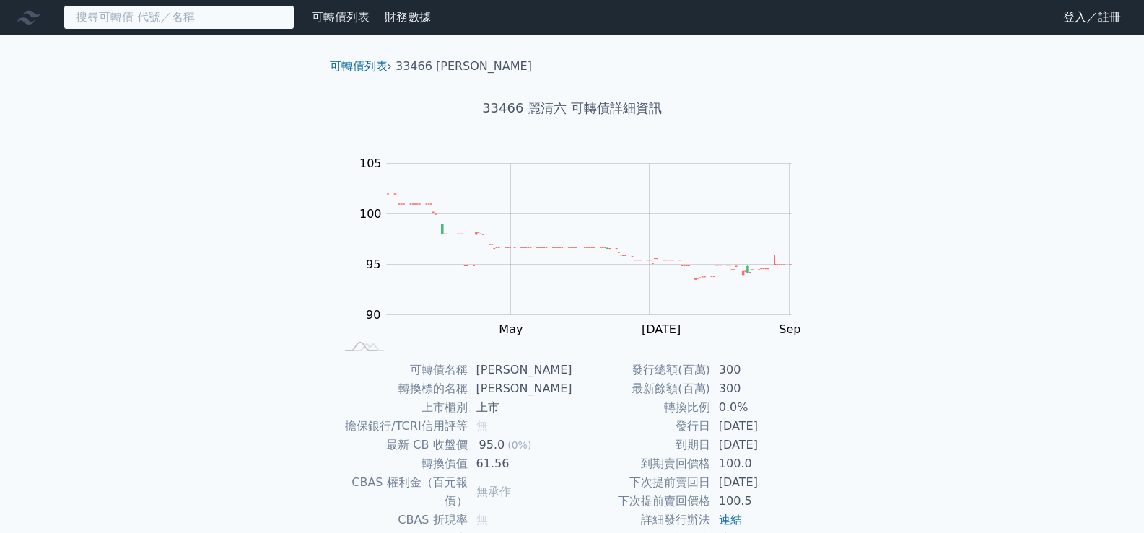
click at [141, 18] on input at bounding box center [179, 17] width 231 height 25
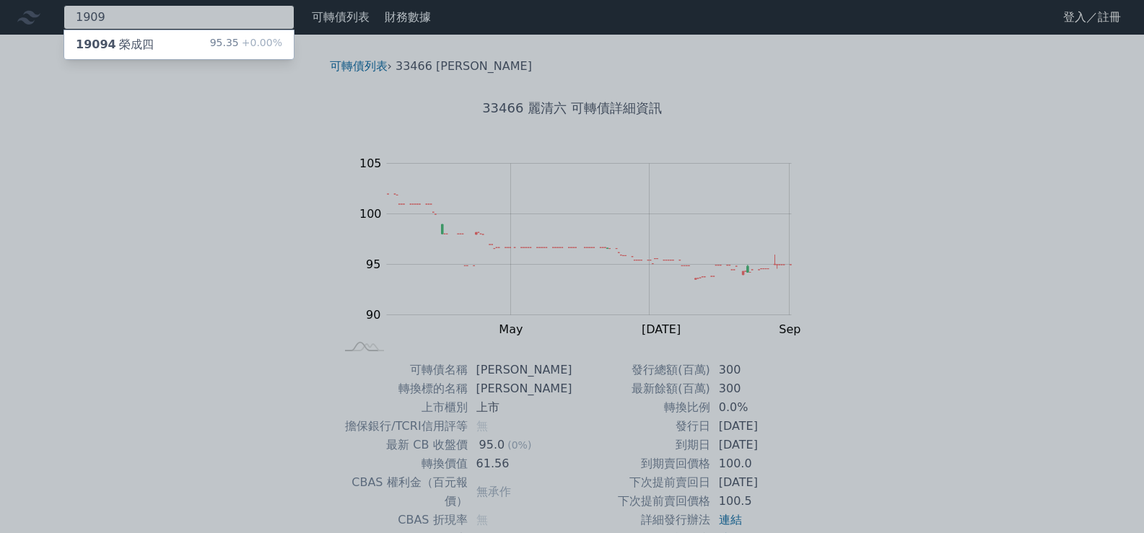
type input "1909"
click at [141, 43] on div "19094 榮成四" at bounding box center [115, 44] width 78 height 17
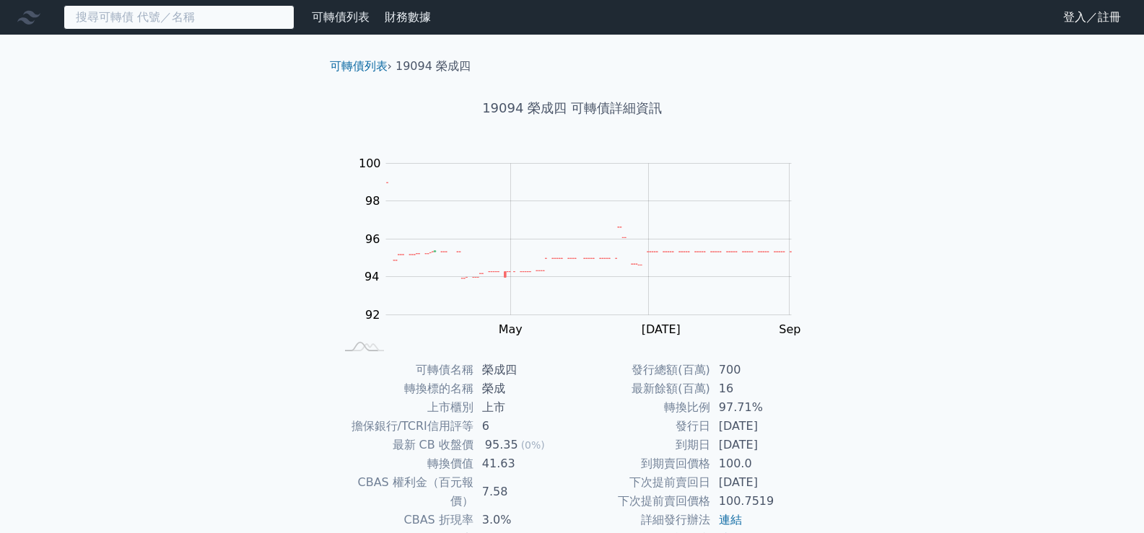
click at [248, 14] on input at bounding box center [179, 17] width 231 height 25
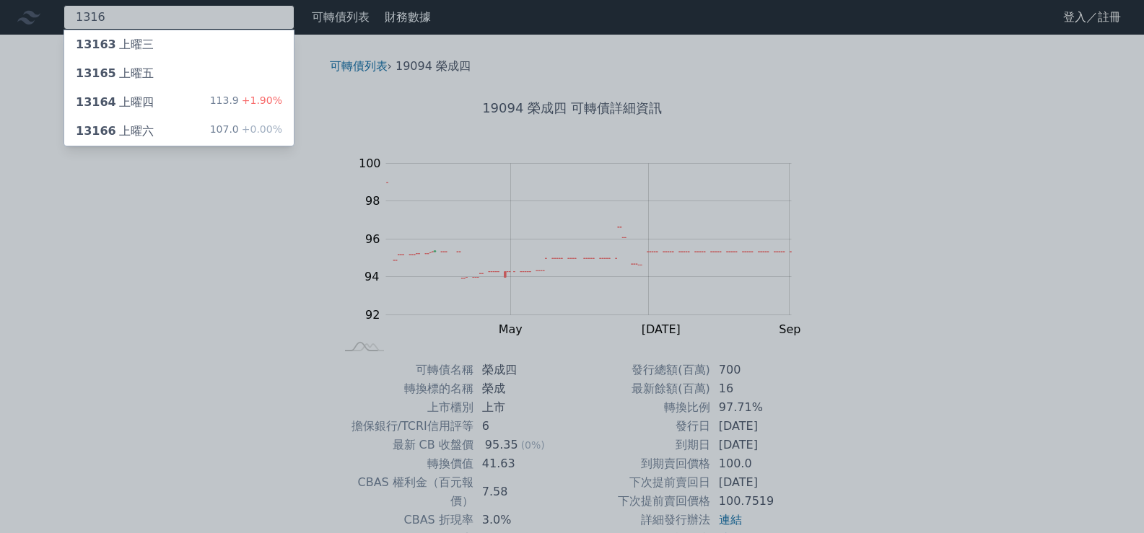
type input "1316"
click at [163, 131] on div "13166 上曜六 107.0 +0.00%" at bounding box center [179, 131] width 230 height 29
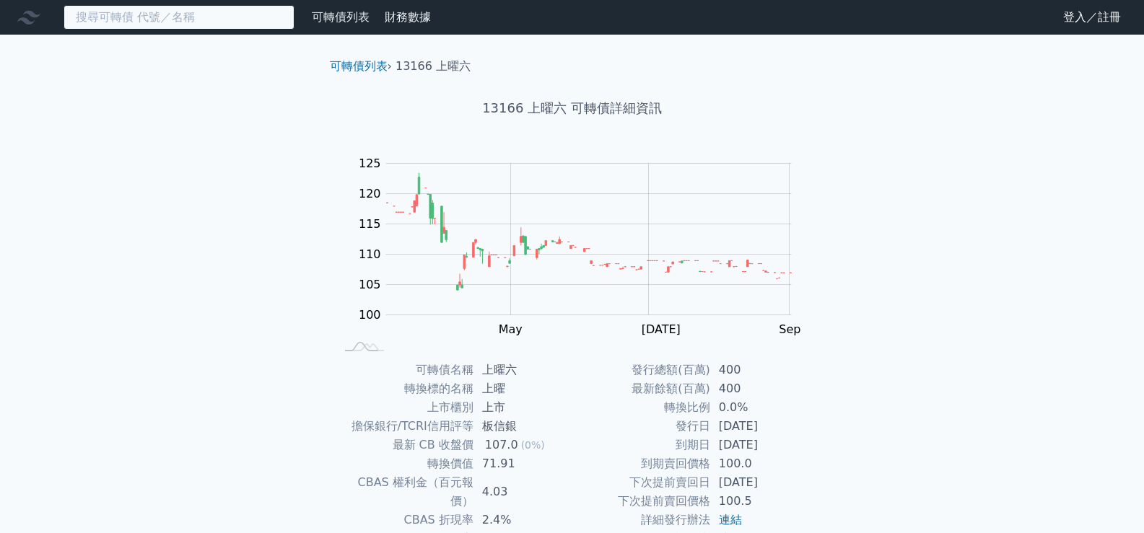
click at [141, 25] on input at bounding box center [179, 17] width 231 height 25
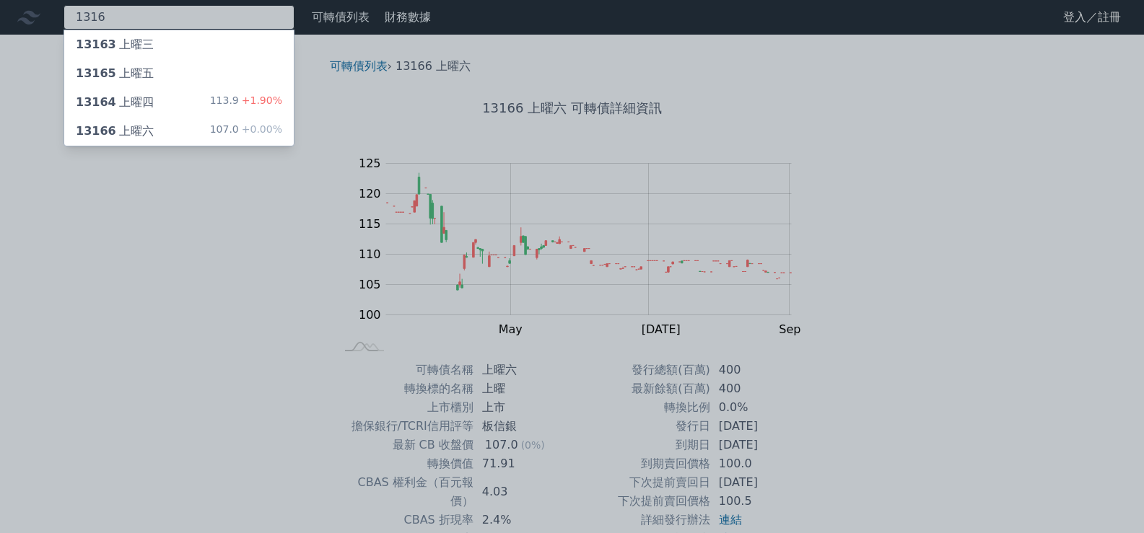
type input "1316"
click at [125, 89] on div "13164 上曜四 113.9 +1.90%" at bounding box center [179, 102] width 230 height 29
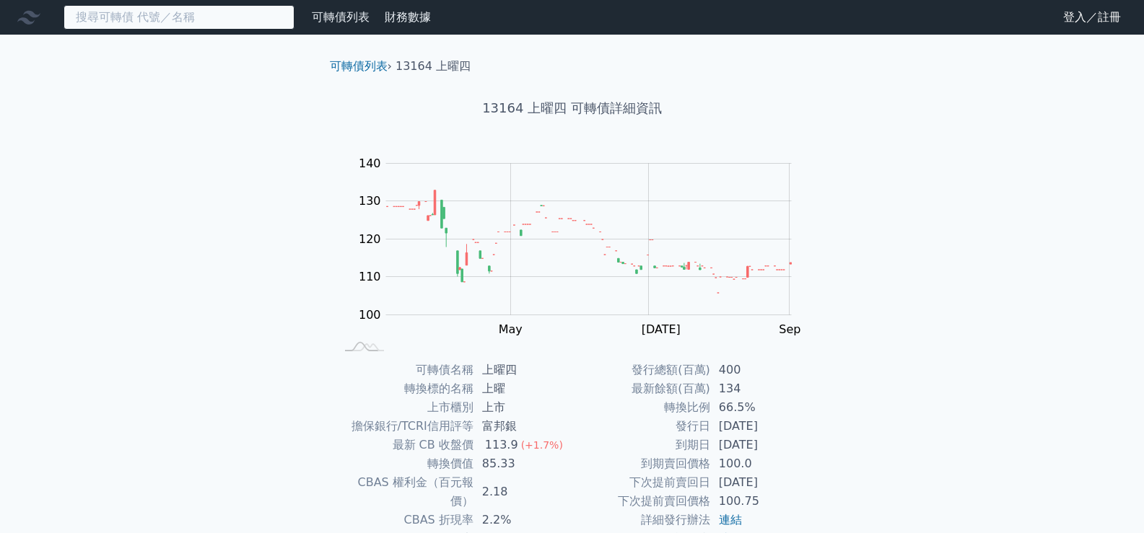
click at [175, 16] on input at bounding box center [179, 17] width 231 height 25
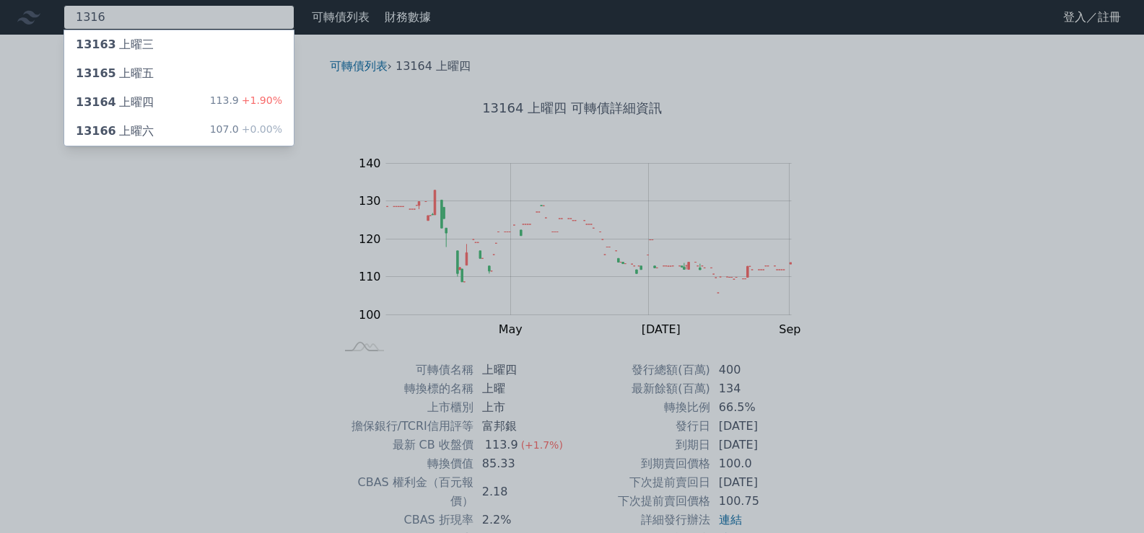
type input "1316"
click at [175, 127] on div "13166 上曜六 107.0 +0.00%" at bounding box center [179, 131] width 230 height 29
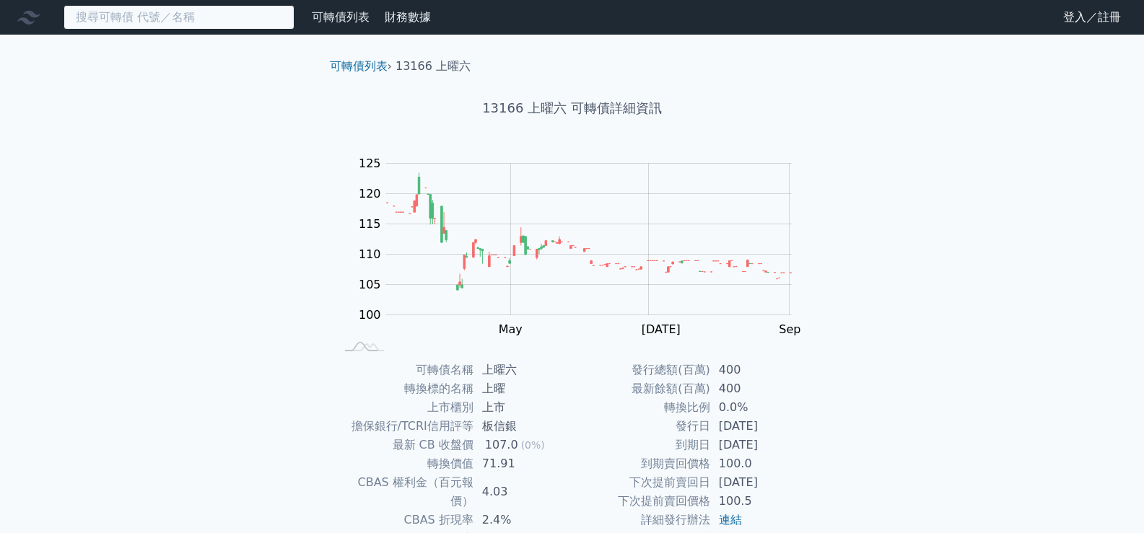
click at [177, 28] on input at bounding box center [179, 17] width 231 height 25
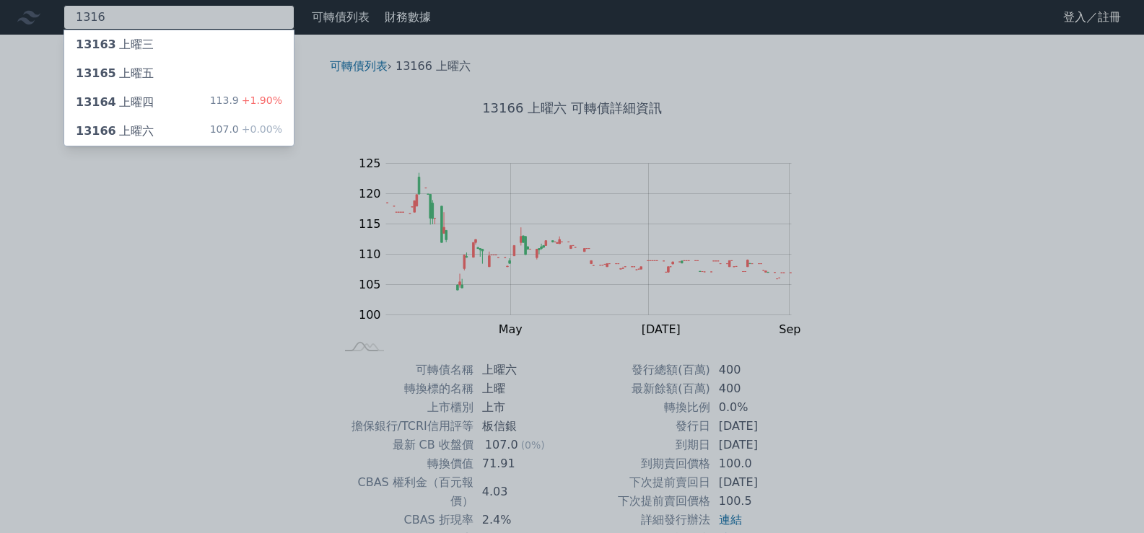
type input "1316"
click at [172, 97] on div "13164 上曜四 113.9 +1.90%" at bounding box center [179, 102] width 230 height 29
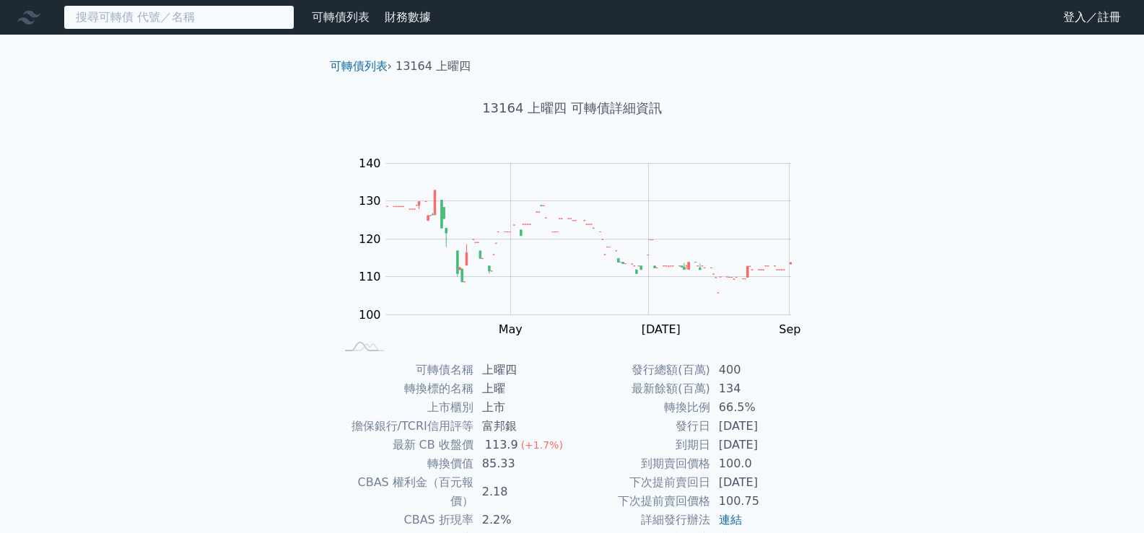
click at [200, 24] on input at bounding box center [179, 17] width 231 height 25
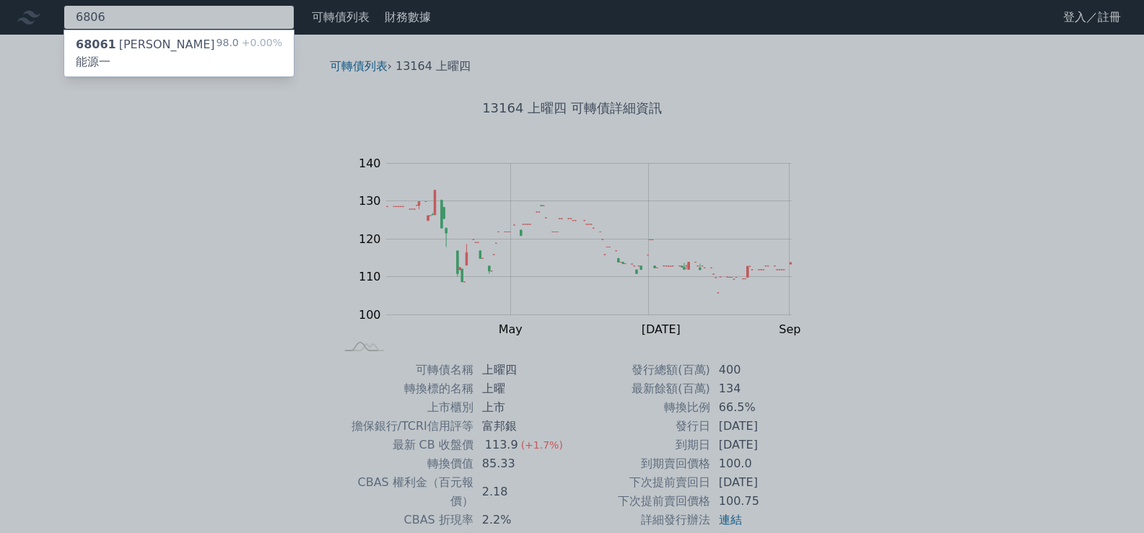
type input "6806"
click at [147, 38] on div "68061 森崴能源一" at bounding box center [146, 53] width 141 height 35
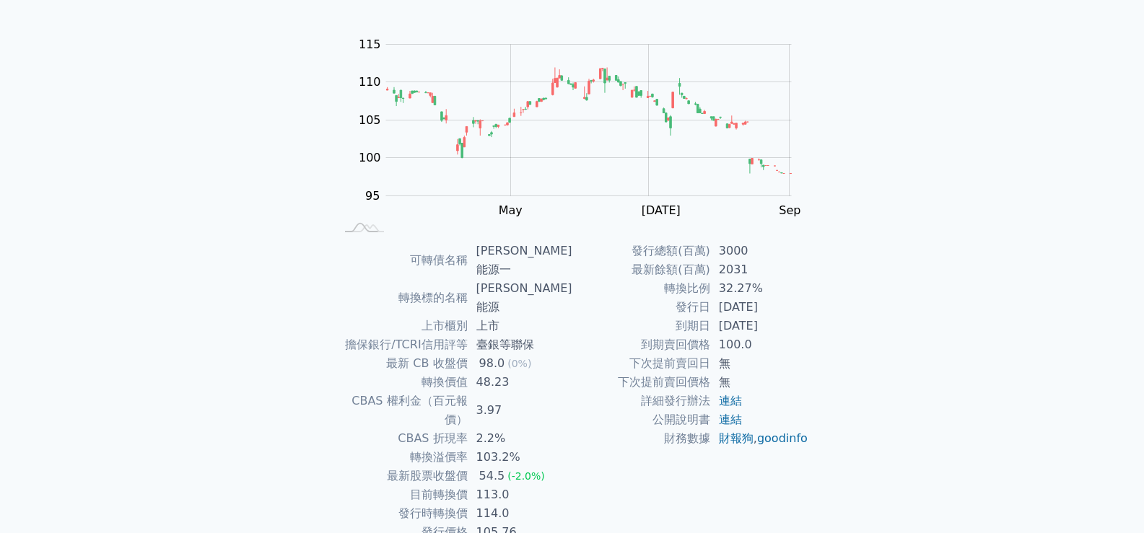
scroll to position [135, 0]
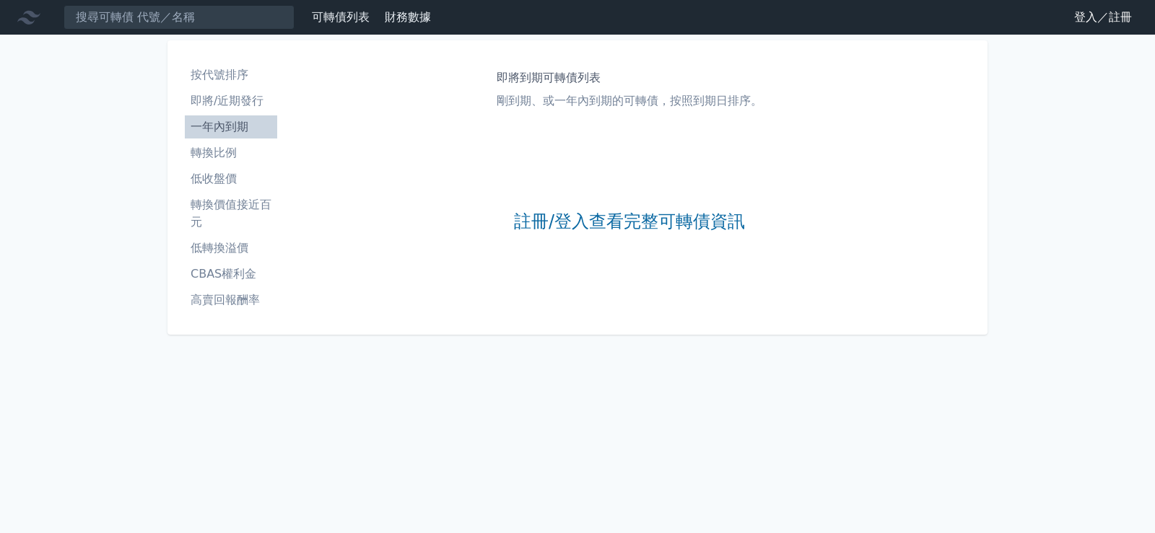
click at [210, 123] on li "一年內到期" at bounding box center [231, 126] width 92 height 17
click at [557, 229] on link "註冊/登入查看完整可轉債資訊" at bounding box center [629, 222] width 231 height 23
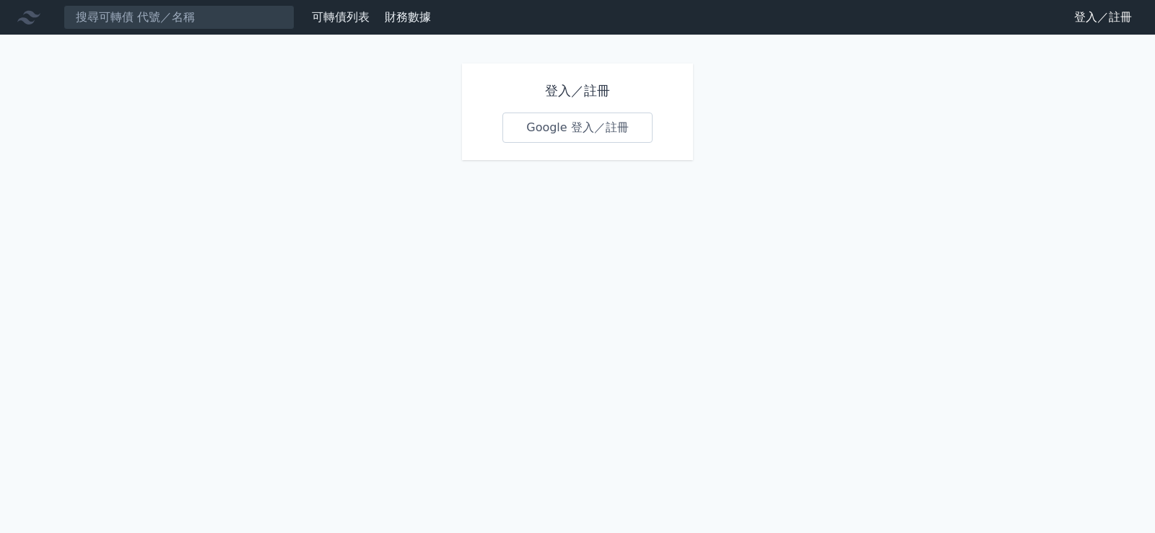
click at [585, 134] on link "Google 登入／註冊" at bounding box center [577, 128] width 150 height 30
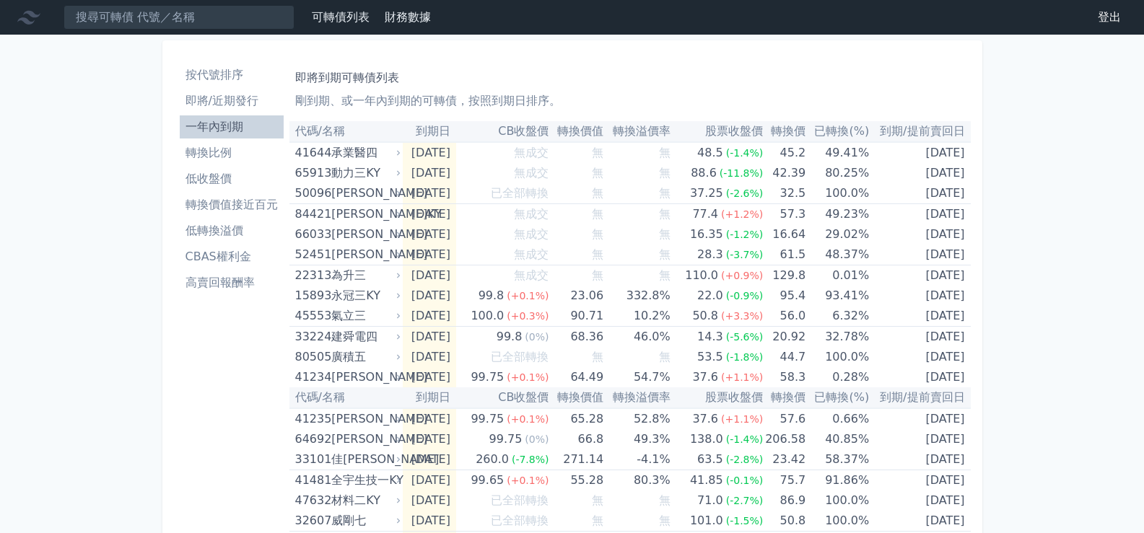
click at [212, 152] on li "轉換比例" at bounding box center [232, 152] width 104 height 17
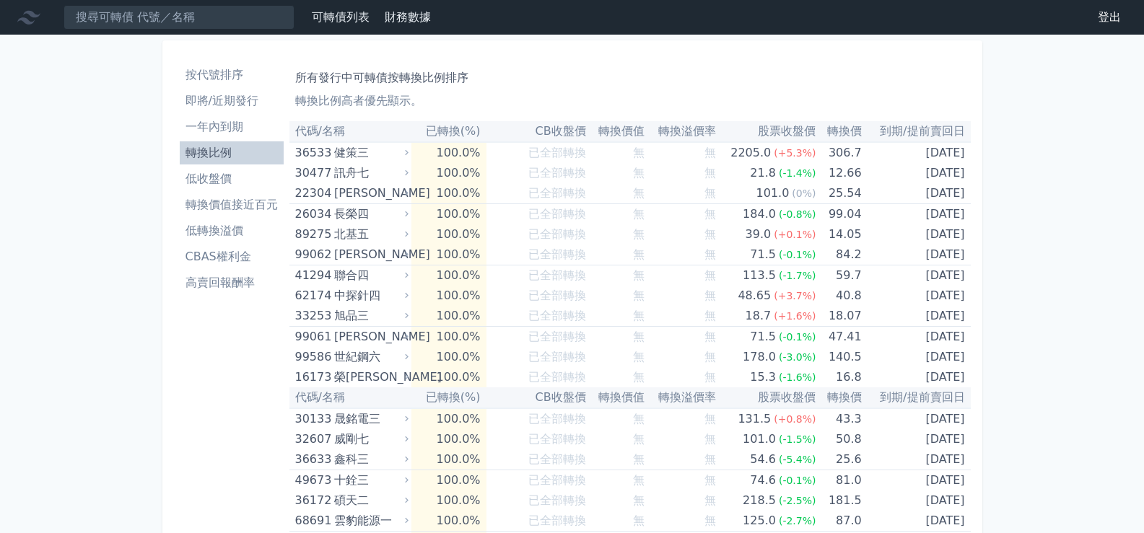
click at [206, 176] on li "低收盤價" at bounding box center [232, 178] width 104 height 17
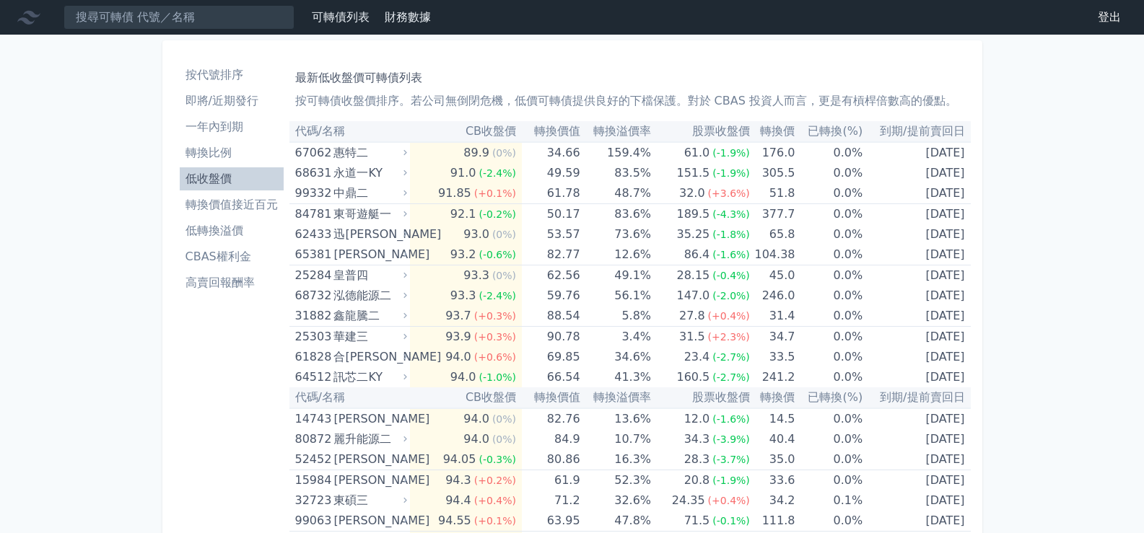
click at [222, 201] on li "轉換價值接近百元" at bounding box center [232, 204] width 104 height 17
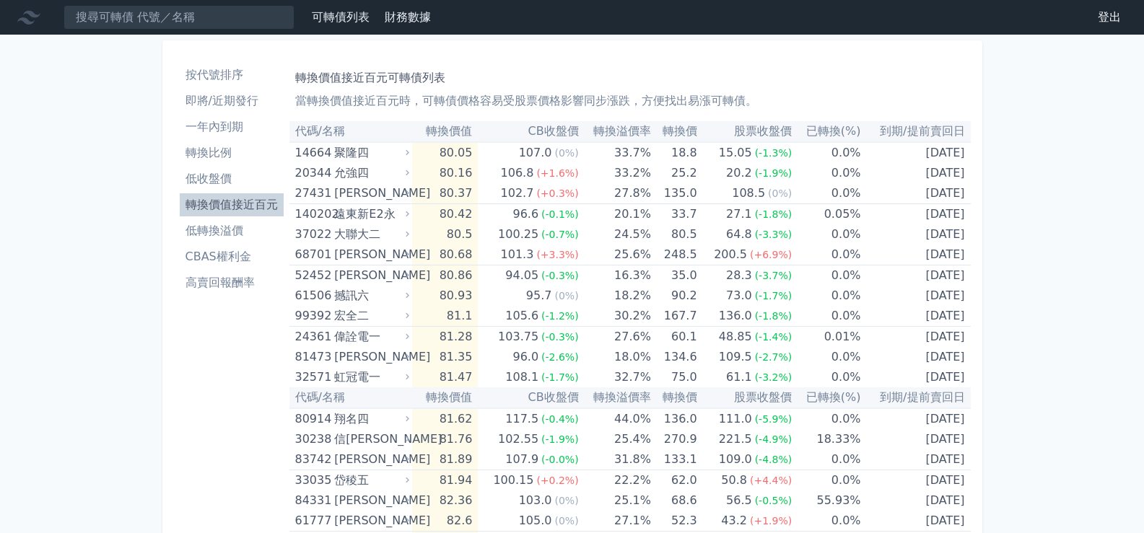
click at [217, 229] on li "低轉換溢價" at bounding box center [232, 230] width 104 height 17
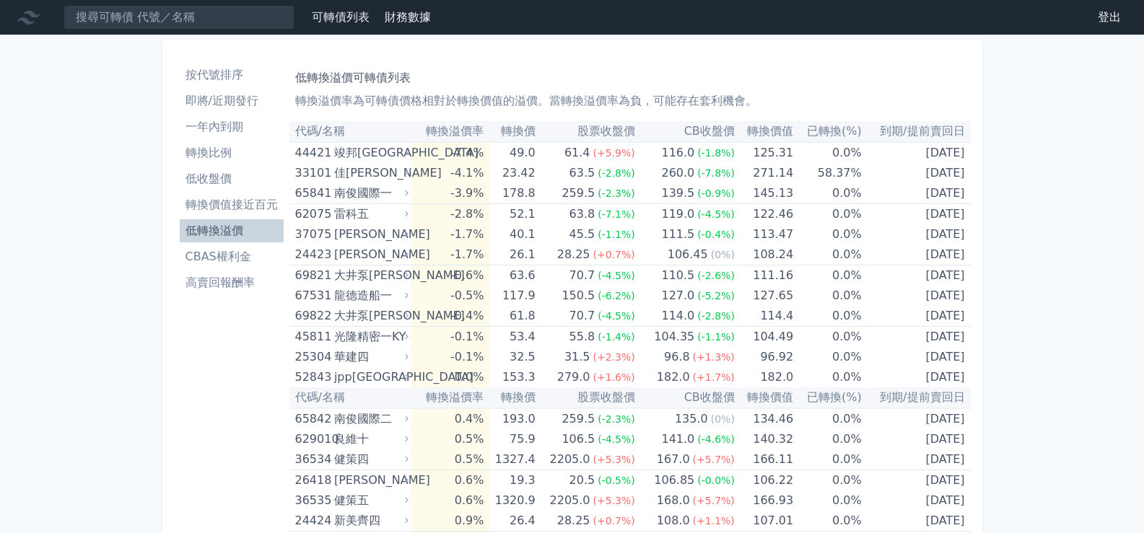
click at [196, 253] on li "CBAS權利金" at bounding box center [232, 256] width 104 height 17
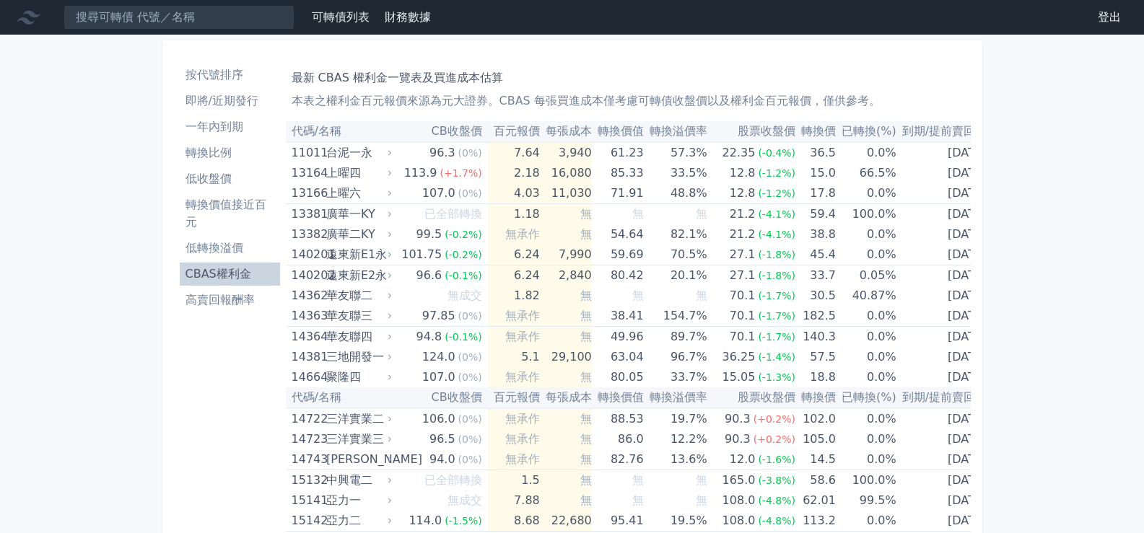
click at [235, 300] on li "高賣回報酬率" at bounding box center [230, 300] width 100 height 17
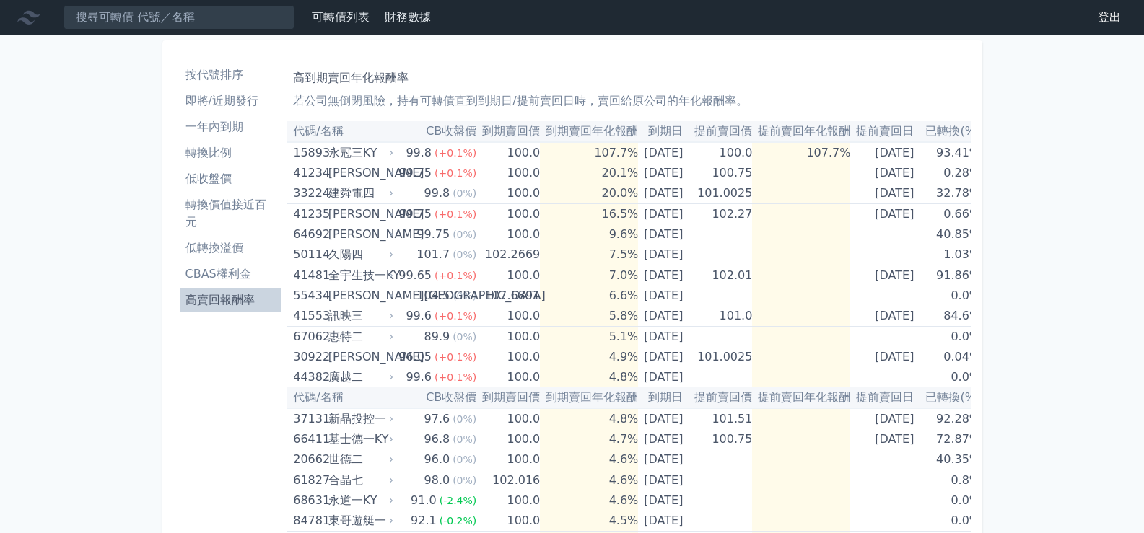
click at [1110, 32] on nav "可轉債列表 財務數據 可轉債列表 財務數據 登出 登出" at bounding box center [572, 17] width 1144 height 35
click at [1109, 4] on nav "可轉債列表 財務數據 可轉債列表 財務數據 登出 登出" at bounding box center [572, 17] width 1144 height 35
click at [1106, 14] on link "登出" at bounding box center [1109, 17] width 46 height 23
